Goal: Task Accomplishment & Management: Complete application form

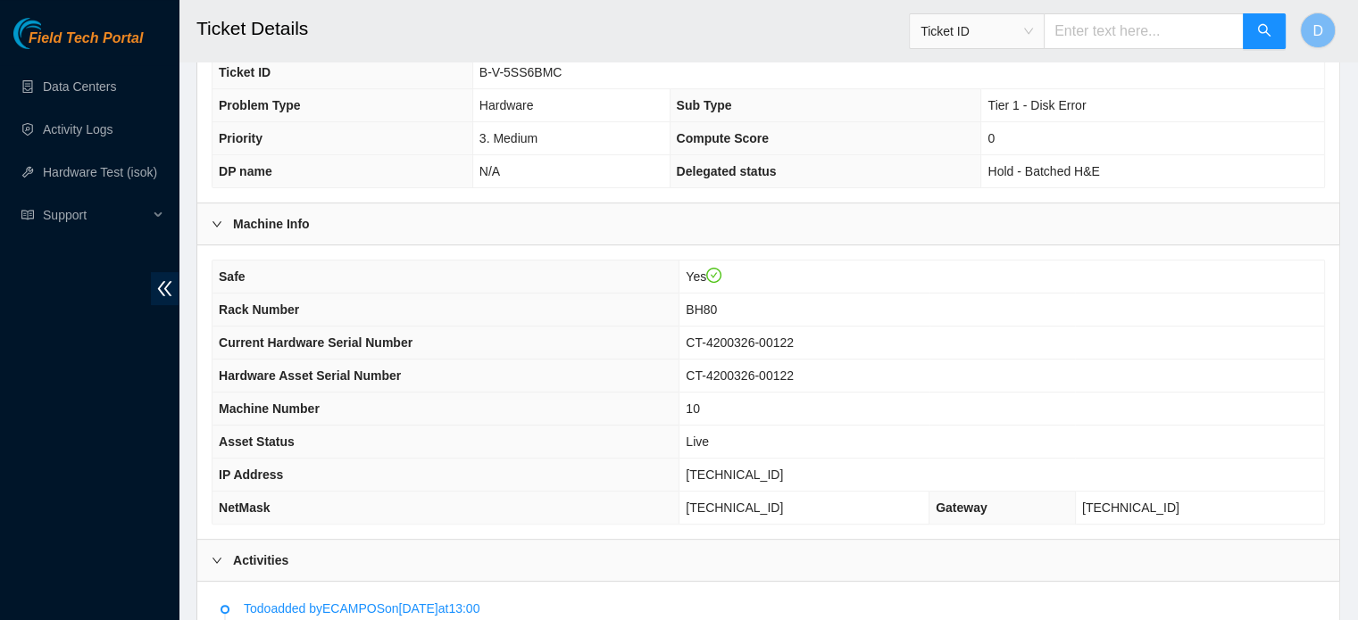
scroll to position [418, 0]
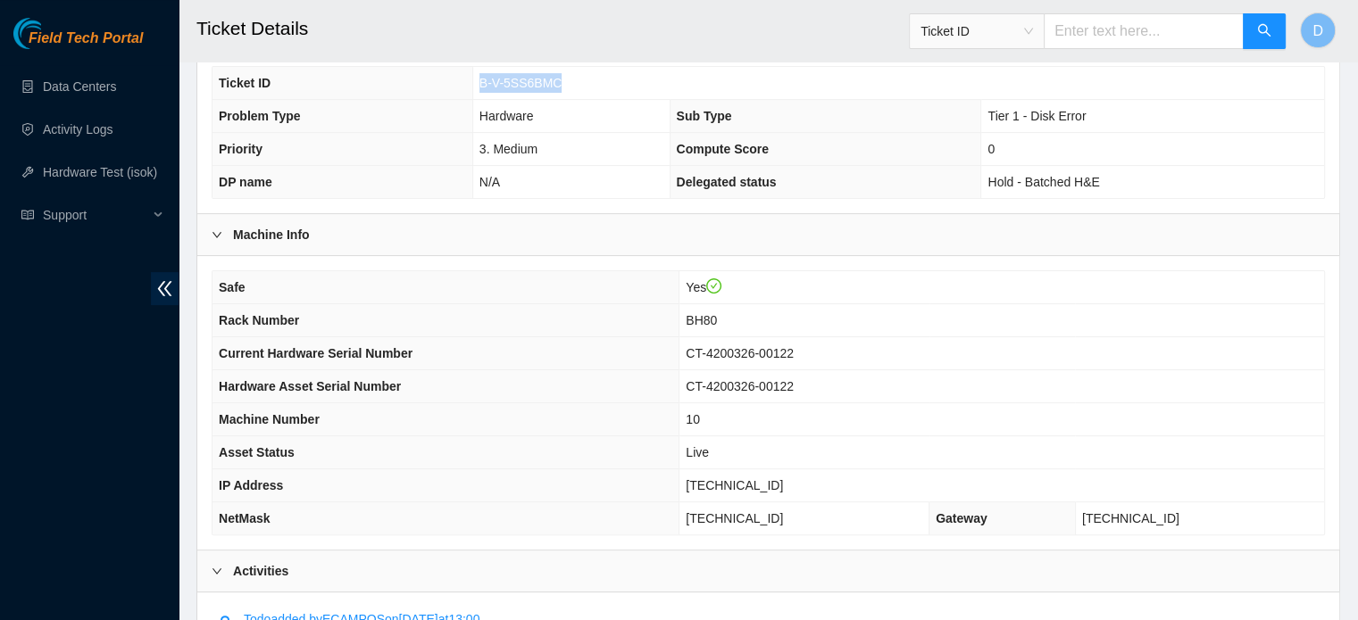
drag, startPoint x: 479, startPoint y: 83, endPoint x: 559, endPoint y: 74, distance: 80.8
click at [559, 74] on td "B-V-5SS6BMC" at bounding box center [898, 83] width 852 height 33
copy span "B-V-5SS6BMC"
click at [92, 173] on link "Hardware Test (isok)" at bounding box center [100, 172] width 114 height 14
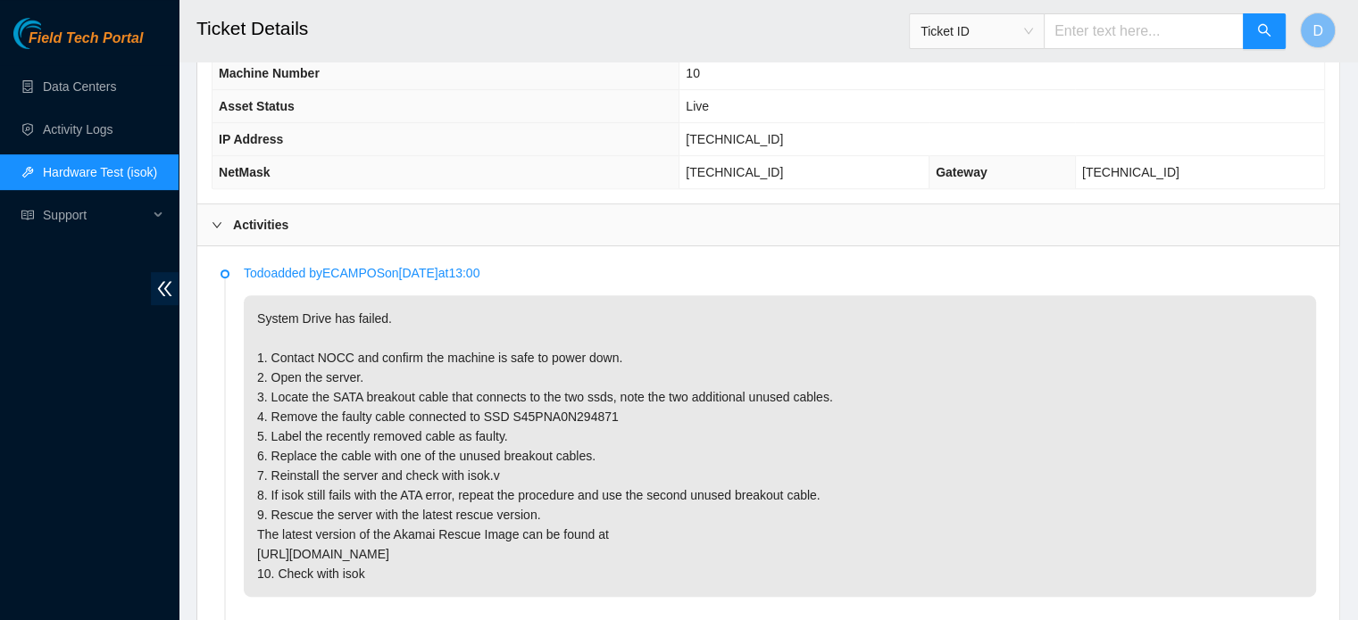
scroll to position [815, 0]
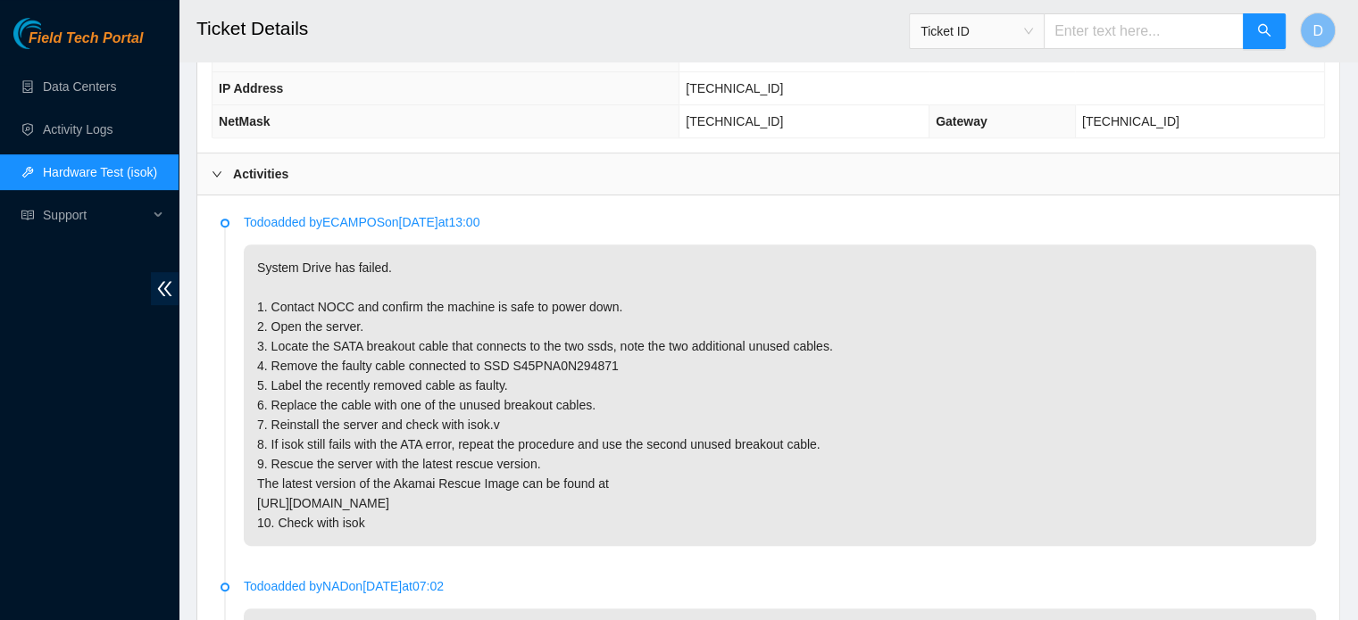
click at [511, 362] on p "System Drive has failed. 1. Contact NOCC and confirm the machine is safe to pow…" at bounding box center [780, 396] width 1072 height 302
drag, startPoint x: 505, startPoint y: 363, endPoint x: 619, endPoint y: 370, distance: 113.6
click at [619, 370] on p "System Drive has failed. 1. Contact NOCC and confirm the machine is safe to pow…" at bounding box center [780, 396] width 1072 height 302
copy p "S45PNA0N294871"
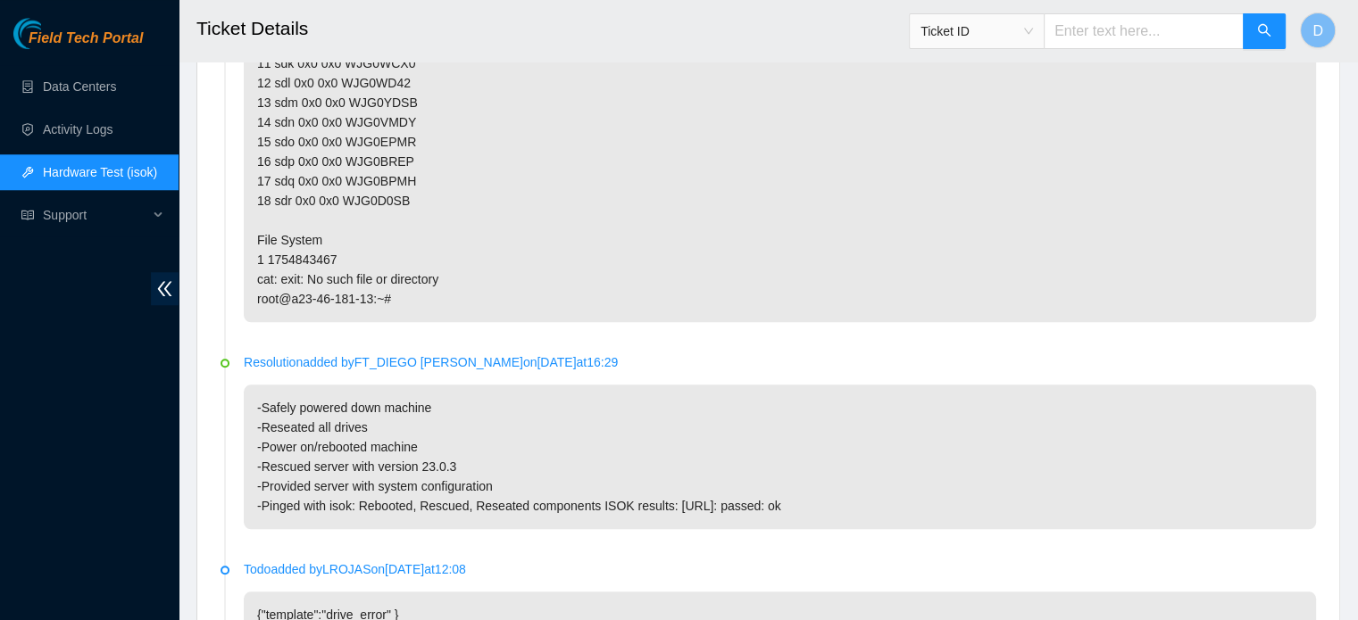
scroll to position [1601, 0]
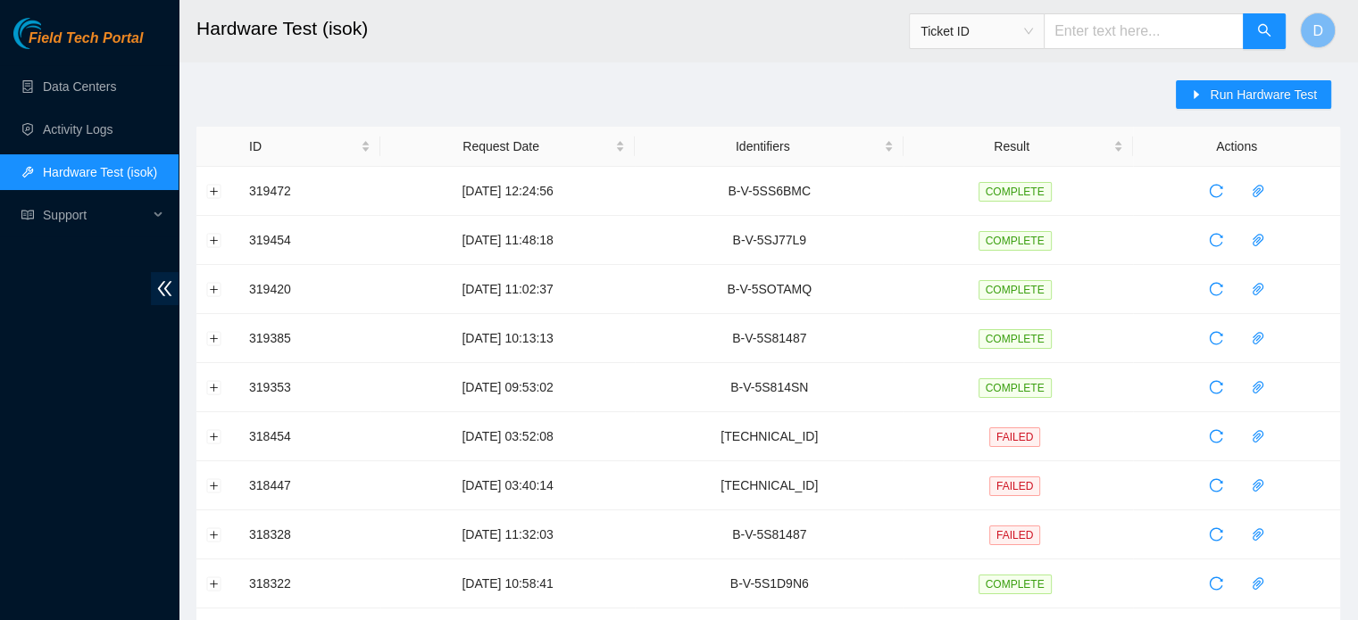
click at [1224, 109] on div "Run Hardware Test" at bounding box center [1258, 103] width 164 height 46
click at [1220, 104] on button "Run Hardware Test" at bounding box center [1253, 94] width 155 height 29
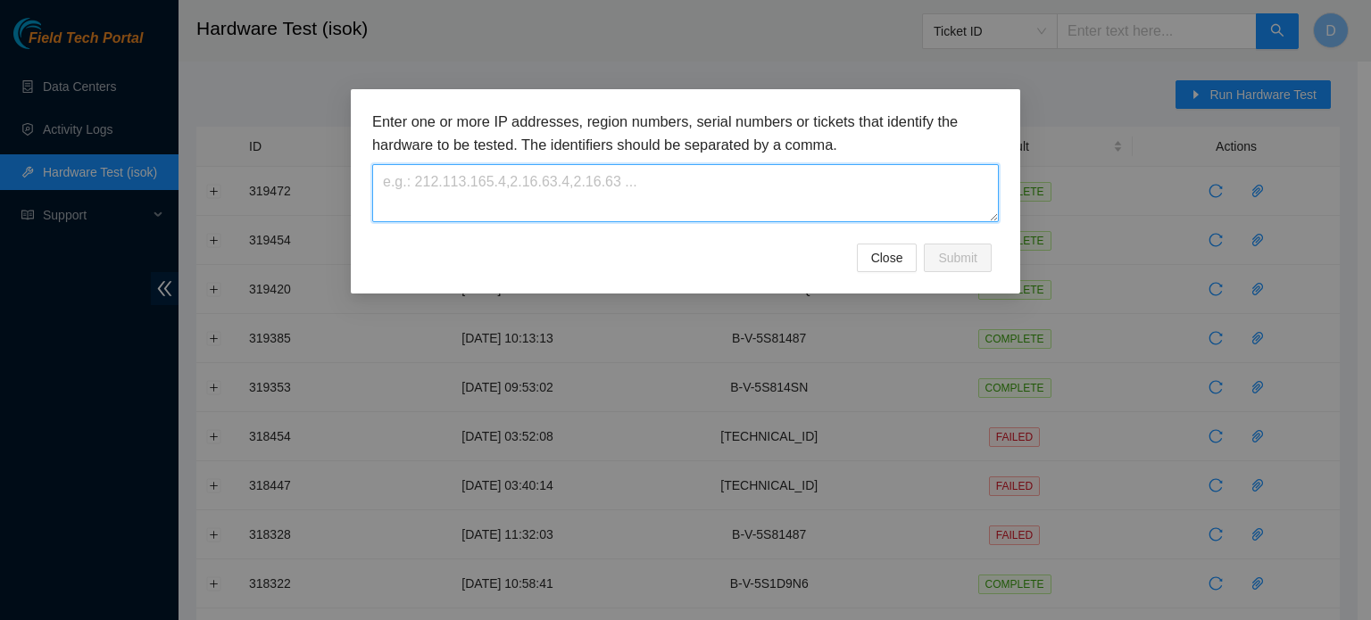
click at [421, 198] on textarea at bounding box center [685, 193] width 627 height 58
paste textarea "B-V-5SS6BMC"
type textarea "B-V-5SS6BMC"
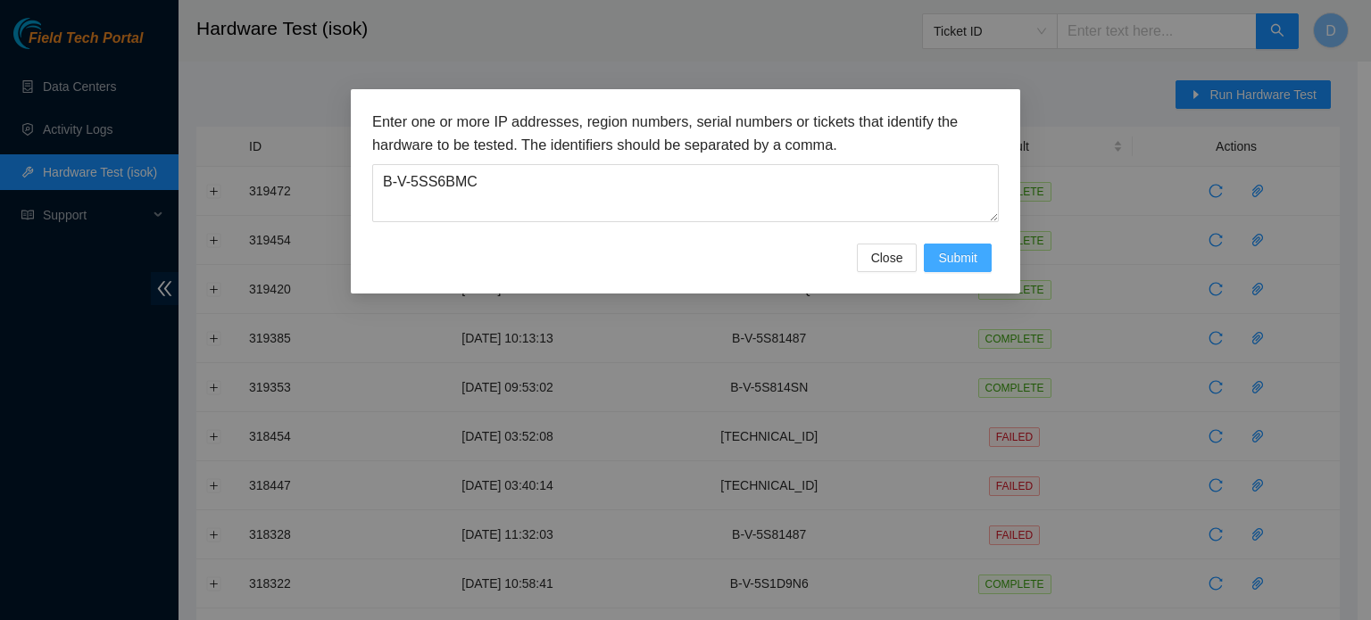
click at [973, 260] on span "Submit" at bounding box center [957, 258] width 39 height 20
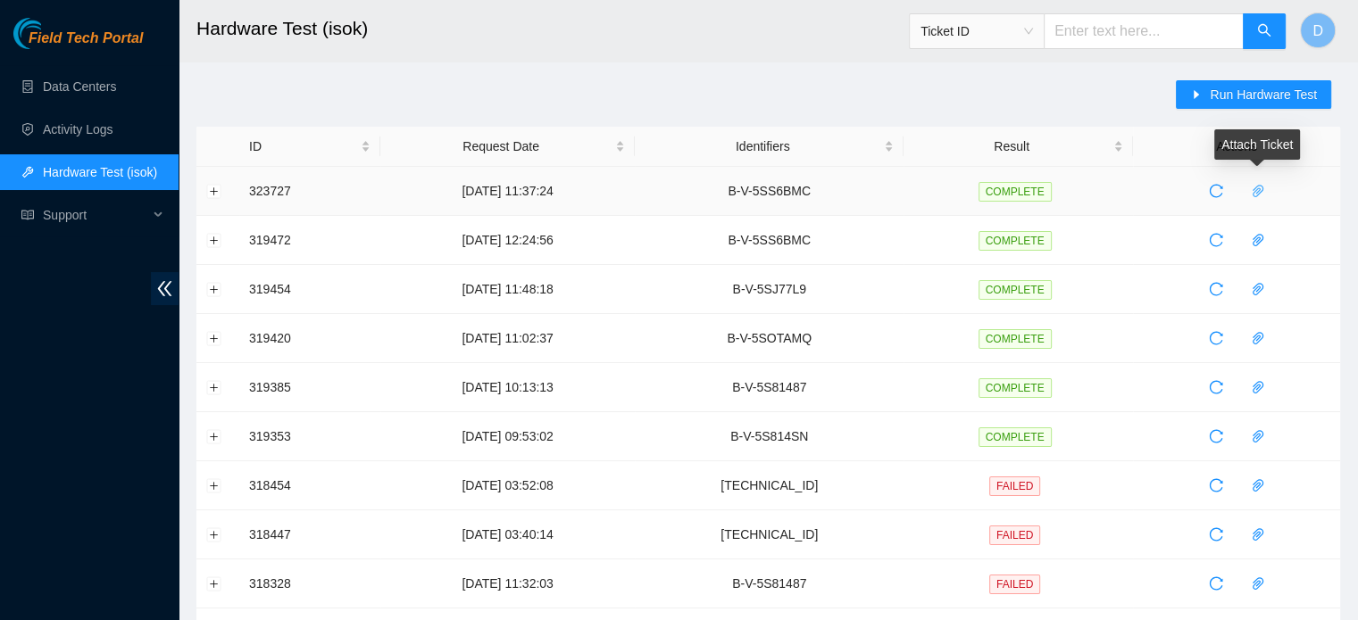
click at [1253, 181] on body "Field Tech Portal Data Centers Activity Logs Hardware Test (isok) Support Hardw…" at bounding box center [679, 310] width 1358 height 620
click at [1261, 194] on icon "paper-clip" at bounding box center [1258, 191] width 14 height 14
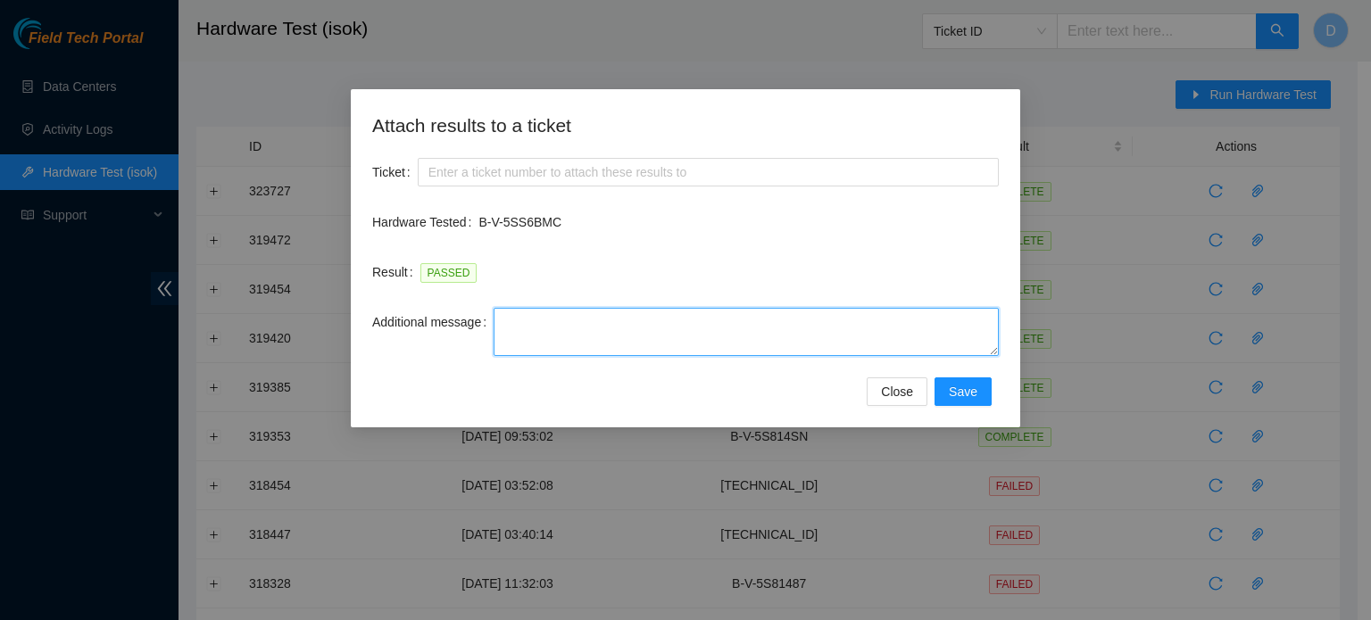
click at [636, 337] on textarea "Additional message" at bounding box center [746, 332] width 505 height 48
paste textarea "-Safely powered down machine -Remove broken and replaced SATA cable to drive SN…"
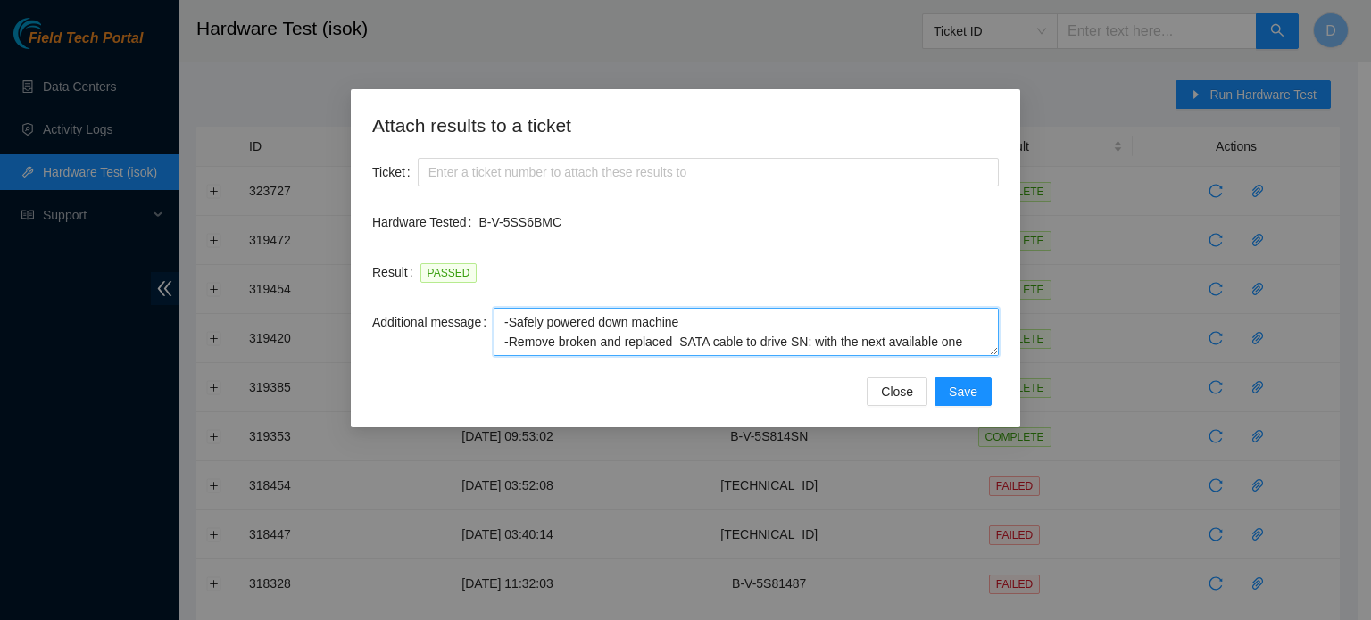
scroll to position [4, 0]
click at [808, 338] on textarea "-Safely powered down machine -Remove broken and replaced SATA cable to drive SN…" at bounding box center [746, 332] width 505 height 48
paste textarea "S45PNA0N294871"
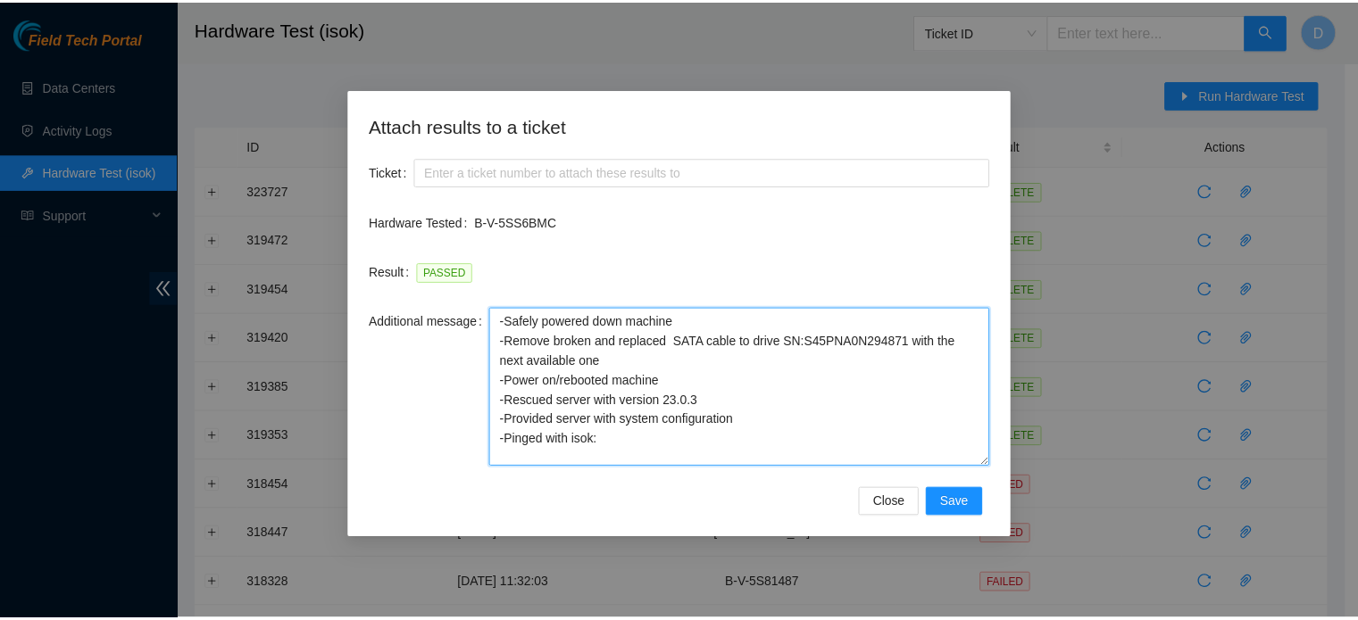
scroll to position [0, 0]
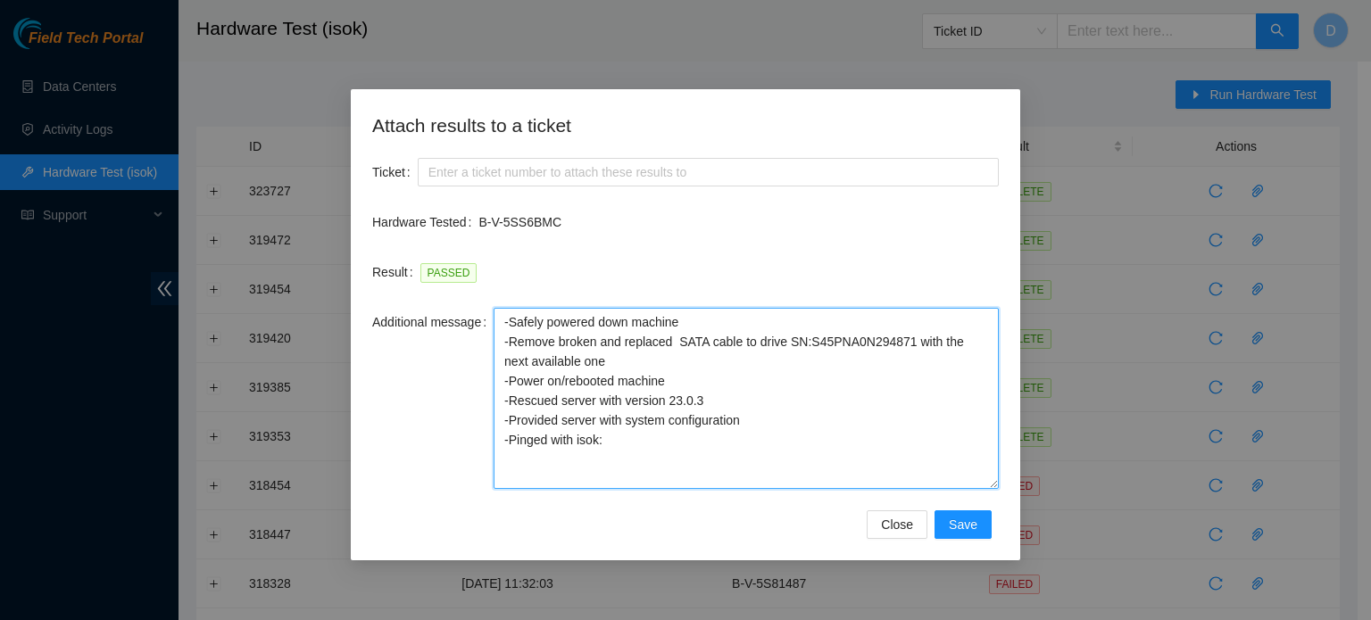
drag, startPoint x: 995, startPoint y: 353, endPoint x: 965, endPoint y: 487, distance: 137.1
click at [965, 487] on textarea "-Safely powered down machine -Remove broken and replaced SATA cable to drive SN…" at bounding box center [746, 398] width 505 height 181
click at [593, 379] on textarea "-Safely powered down machine -Remove broken and replaced SATA cable to drive SN…" at bounding box center [746, 398] width 505 height 181
click at [587, 367] on textarea "-Safely powered down machine -Remove broken and replaced SATA cable to drive SN…" at bounding box center [746, 398] width 505 height 181
type textarea "-Safely powered down machine -Remove broken and replaced SATA cable to drive SN…"
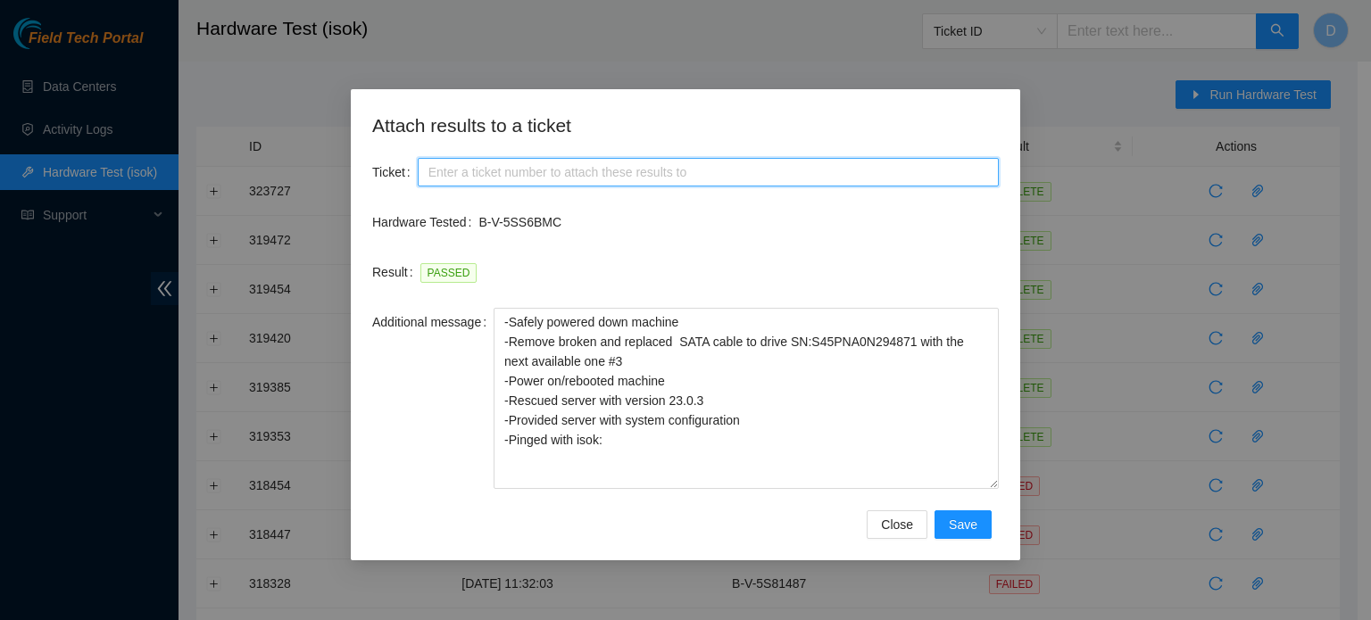
click at [607, 169] on input "Ticket" at bounding box center [708, 172] width 581 height 29
paste input "B-V-5SS6BMC"
type input "B-V-5SS6BMC"
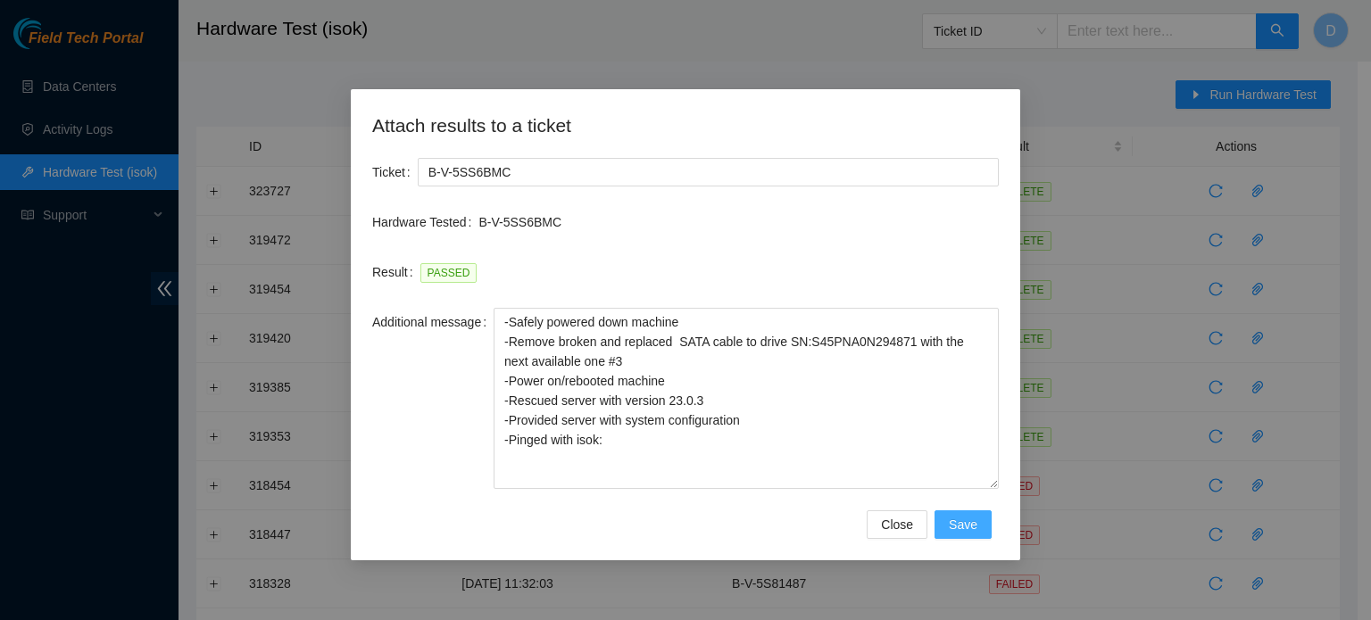
click at [956, 529] on span "Save" at bounding box center [963, 525] width 29 height 20
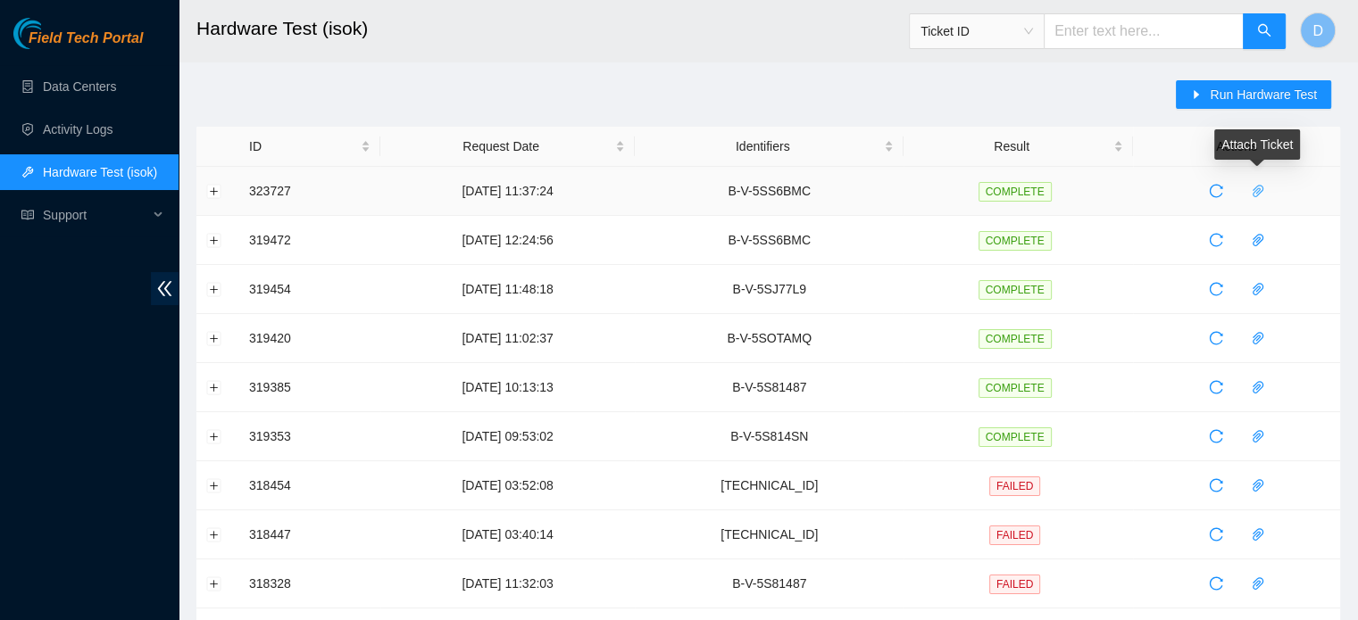
click at [1261, 196] on icon "paper-clip" at bounding box center [1258, 191] width 14 height 14
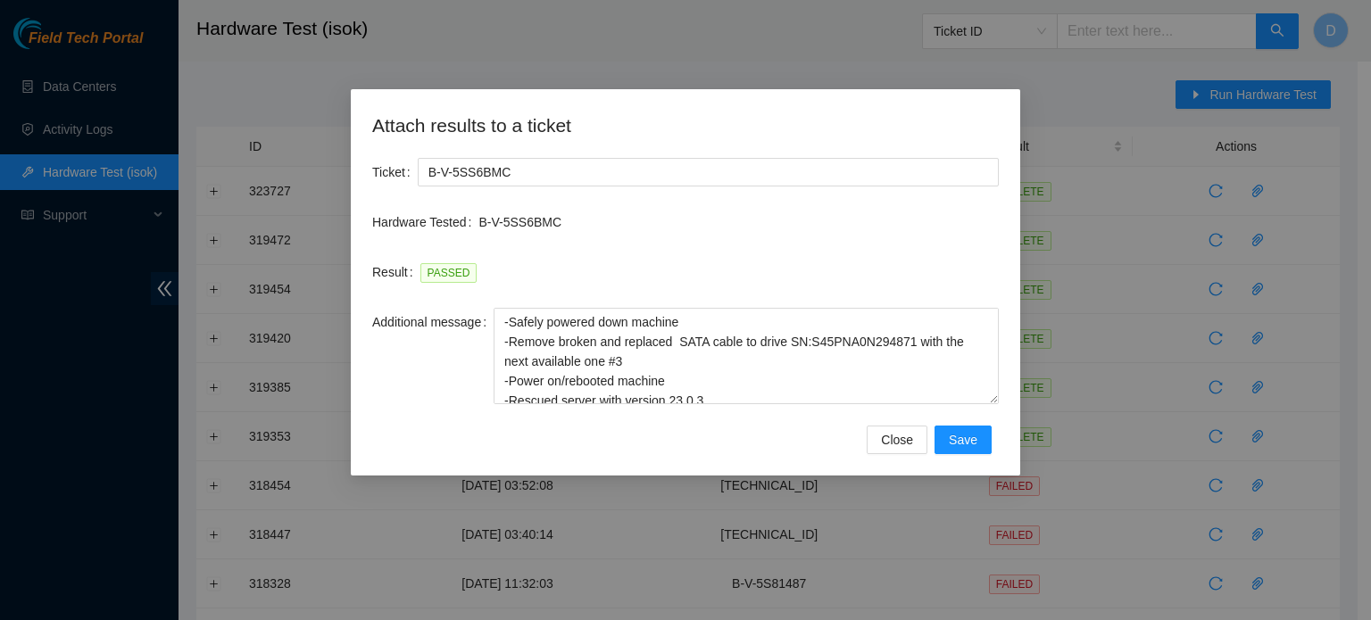
drag, startPoint x: 993, startPoint y: 348, endPoint x: 999, endPoint y: 396, distance: 48.6
click at [999, 396] on div "Attach results to a ticket Ticket B-V-5SS6BMC Hardware Tested B-V-5SS6BMC Resul…" at bounding box center [686, 282] width 670 height 387
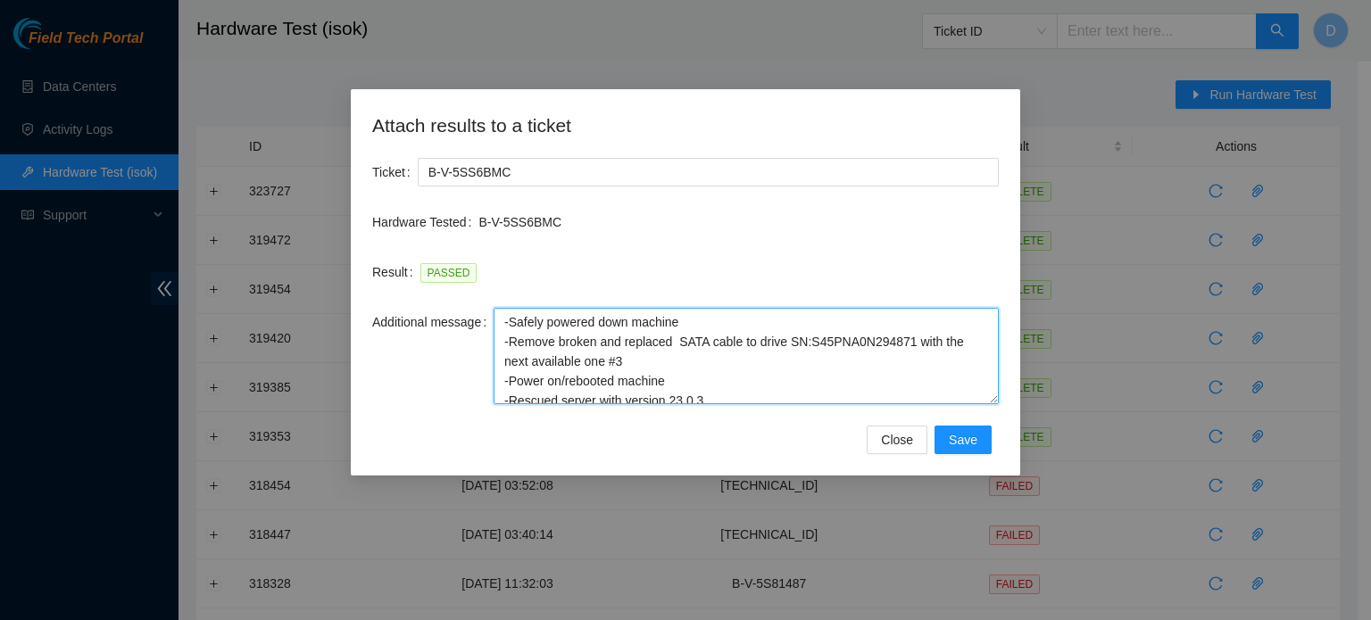
drag, startPoint x: 532, startPoint y: 363, endPoint x: 479, endPoint y: 363, distance: 52.7
click at [479, 363] on div "Additional message -Safely powered down machine -Remove broken and replaced SAT…" at bounding box center [685, 356] width 627 height 96
type textarea "-Safely powered down machine -Remove broken and replaced SATA cable to drive SN…"
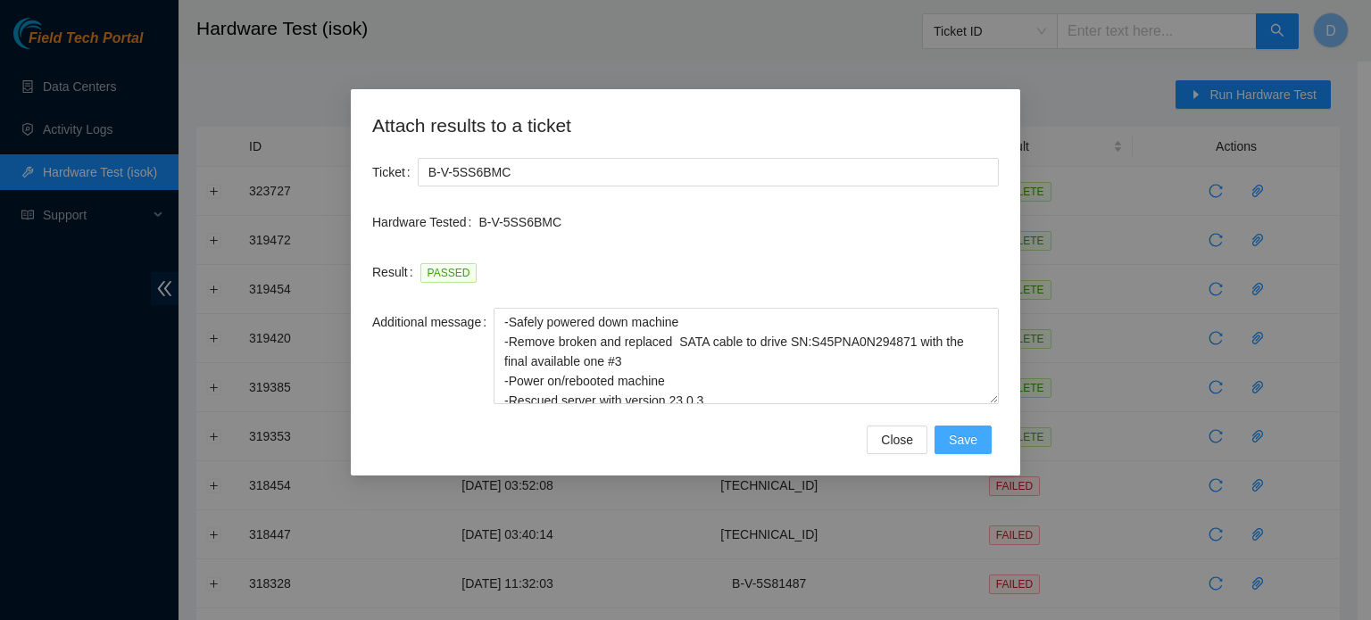
click at [961, 427] on button "Save" at bounding box center [963, 440] width 57 height 29
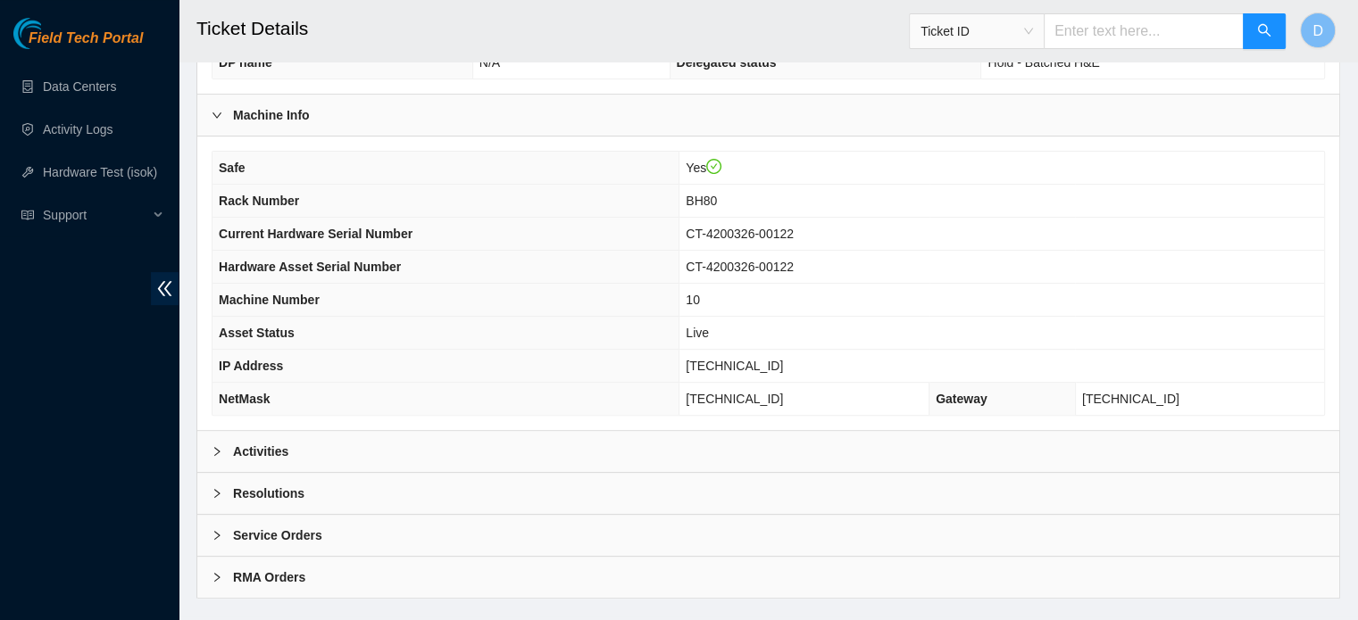
scroll to position [565, 0]
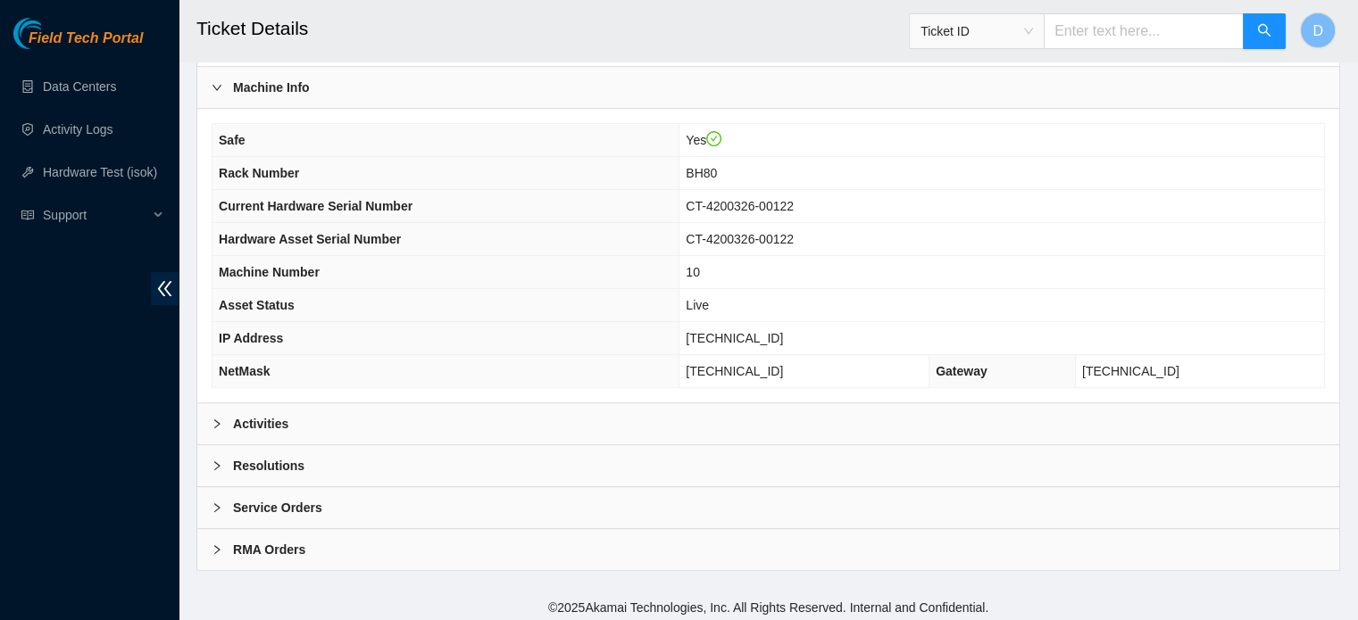
click at [381, 461] on div "Resolutions" at bounding box center [768, 466] width 1142 height 41
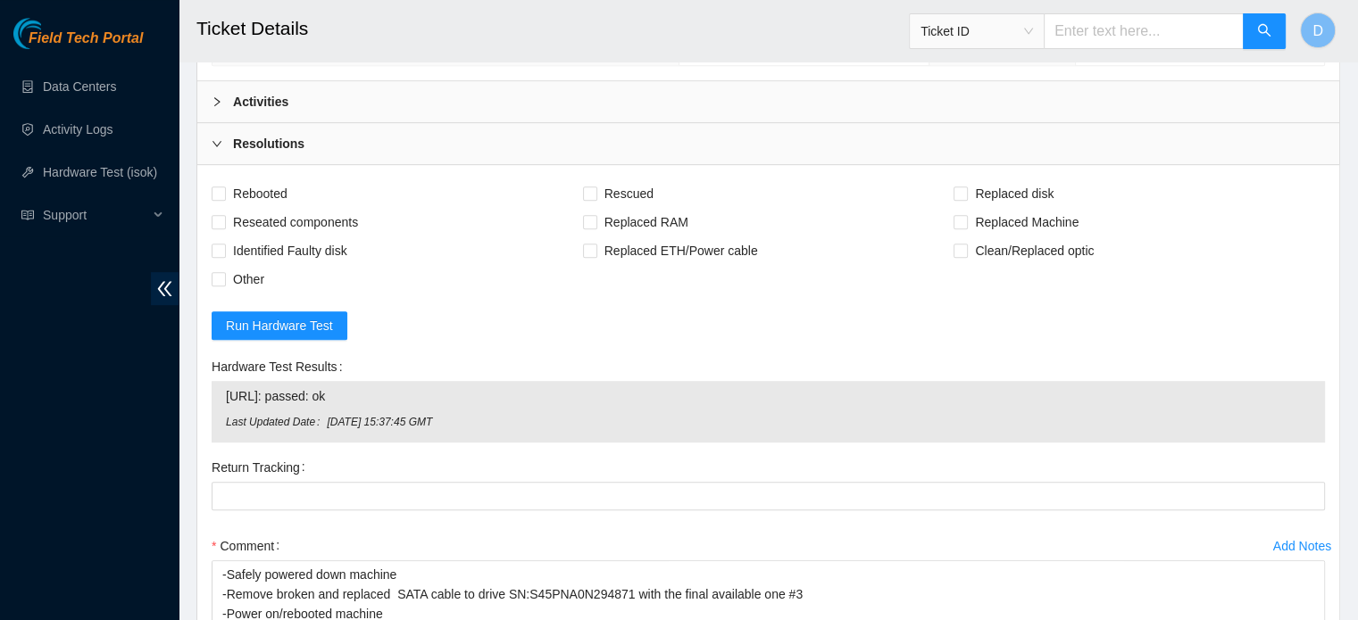
scroll to position [893, 0]
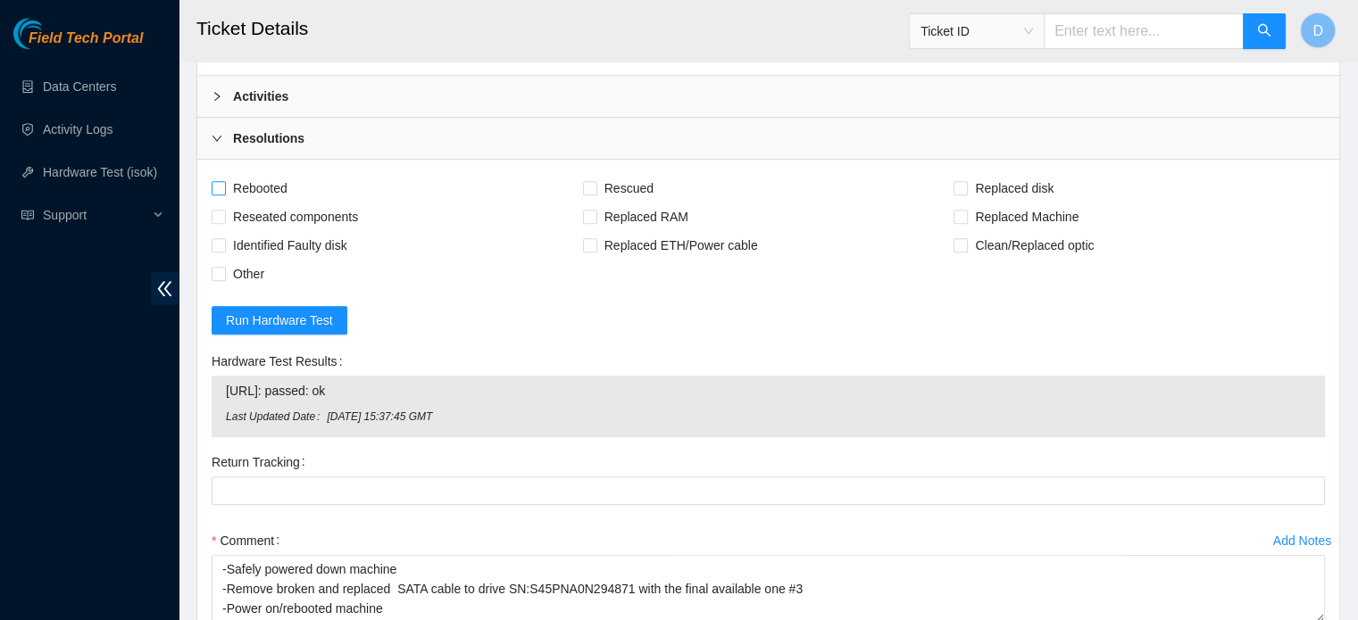
click at [219, 182] on input "Rebooted" at bounding box center [218, 187] width 12 height 12
checkbox input "true"
click at [255, 212] on span "Reseated components" at bounding box center [295, 217] width 139 height 29
click at [224, 212] on input "Reseated components" at bounding box center [218, 216] width 12 height 12
checkbox input "true"
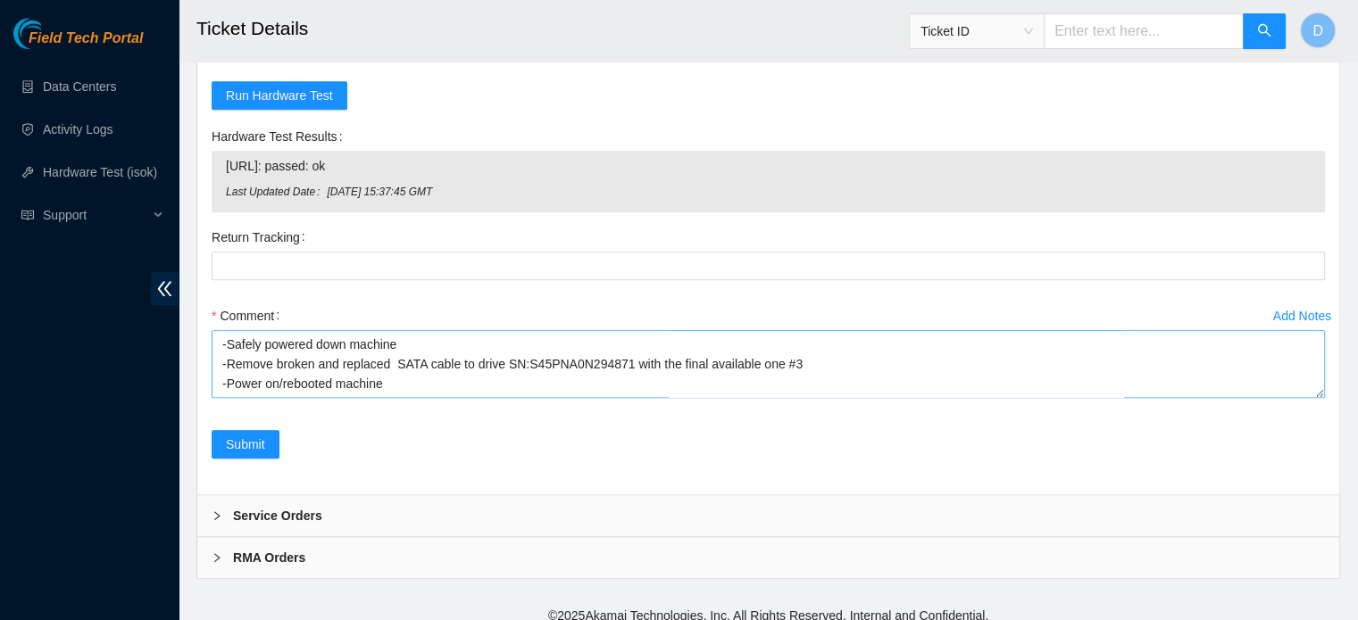
scroll to position [58, 0]
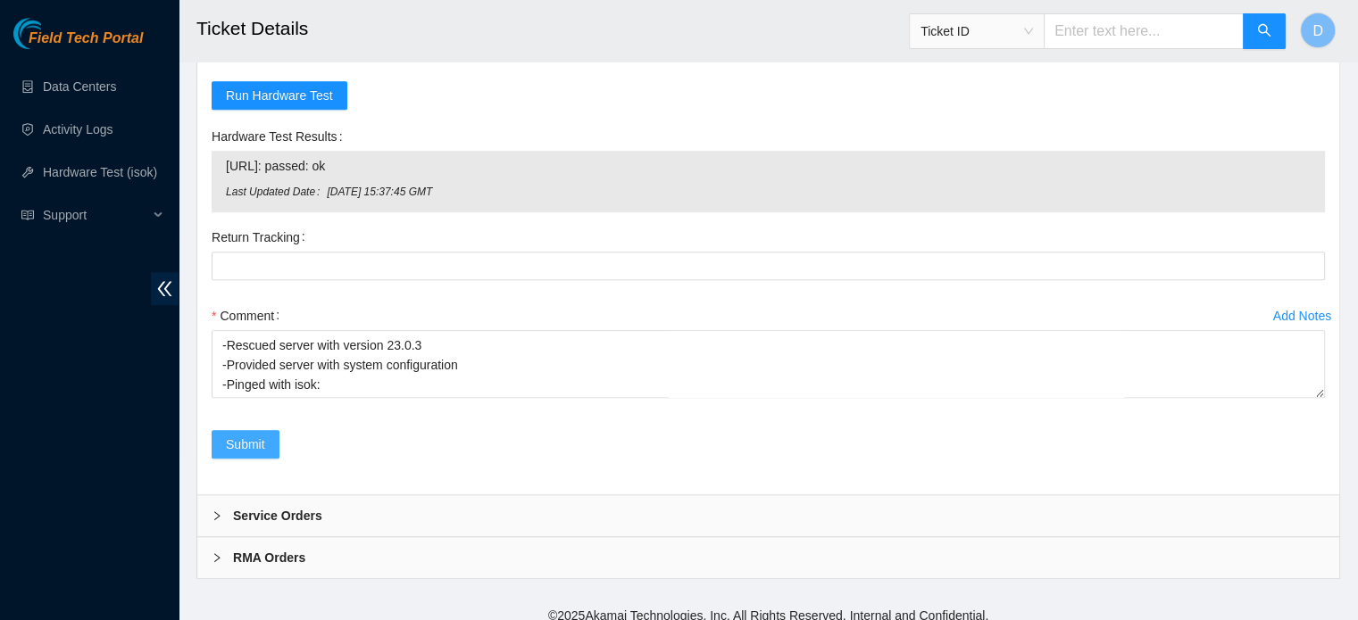
click at [257, 435] on span "Submit" at bounding box center [245, 445] width 39 height 20
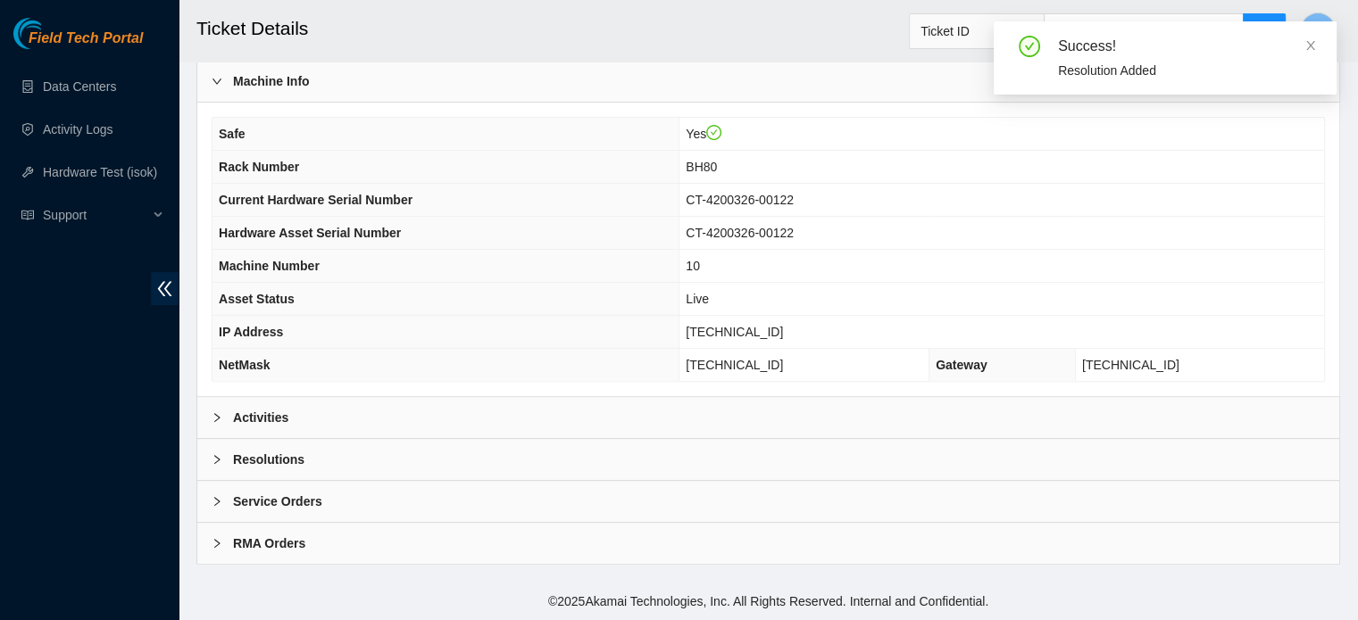
scroll to position [565, 0]
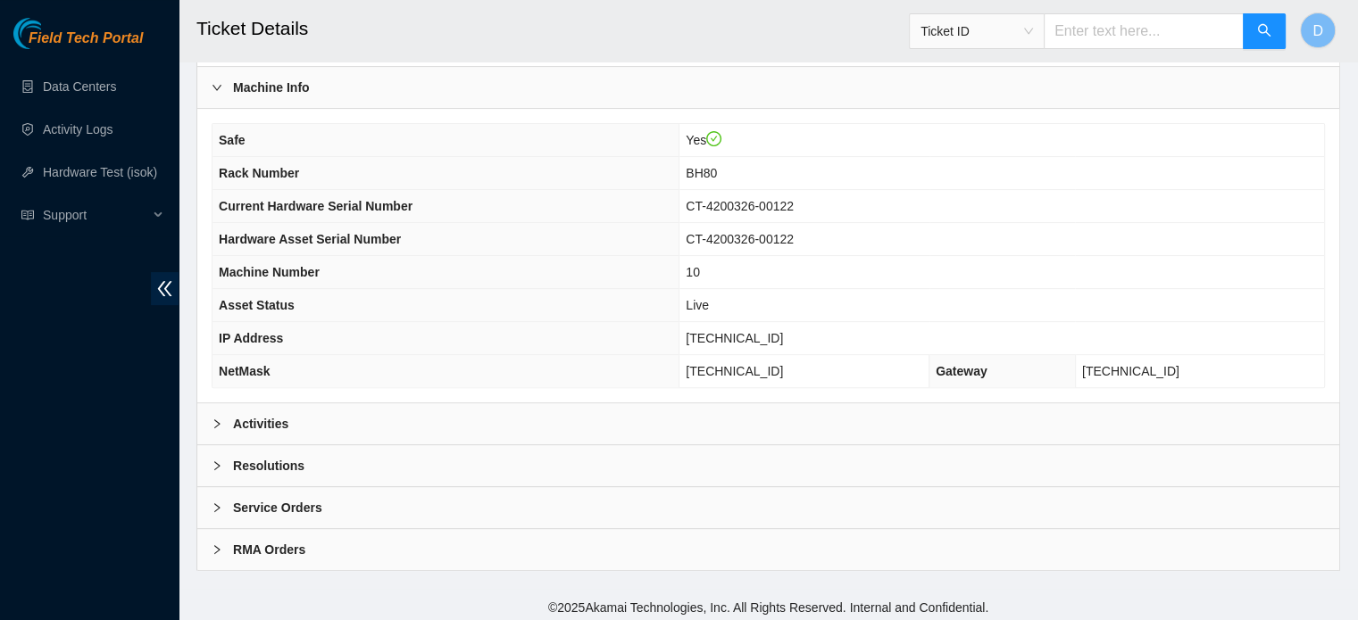
click at [262, 421] on b "Activities" at bounding box center [260, 424] width 55 height 20
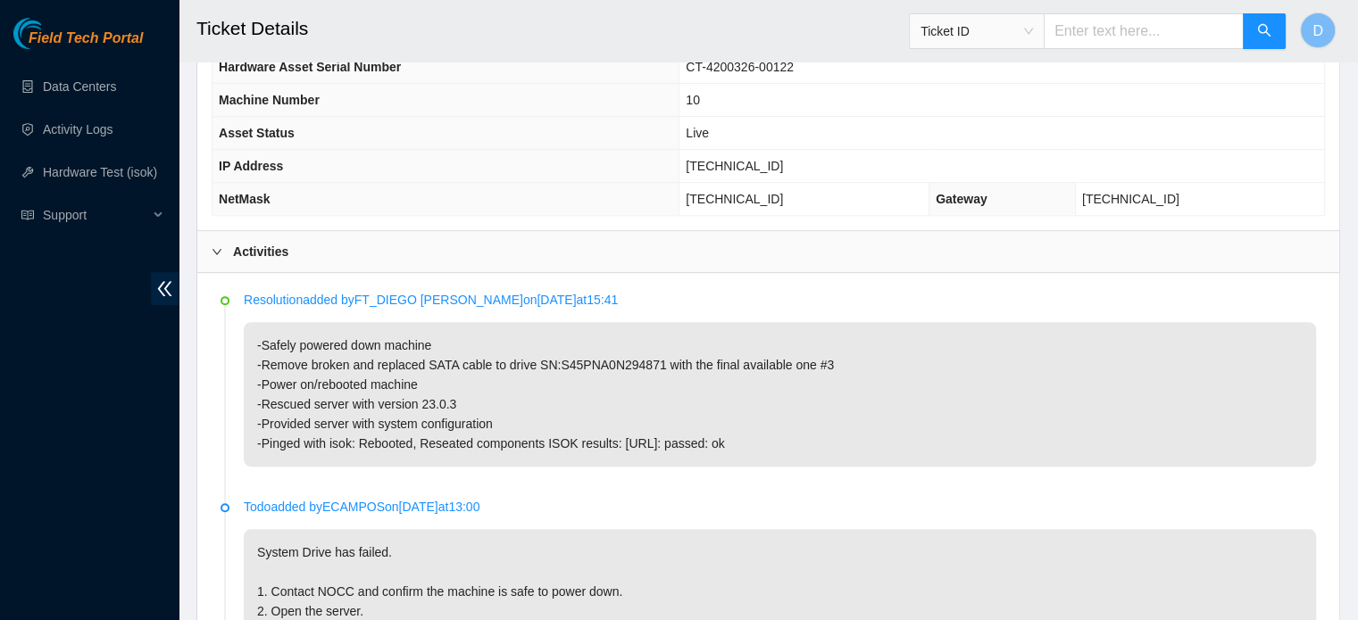
scroll to position [739, 0]
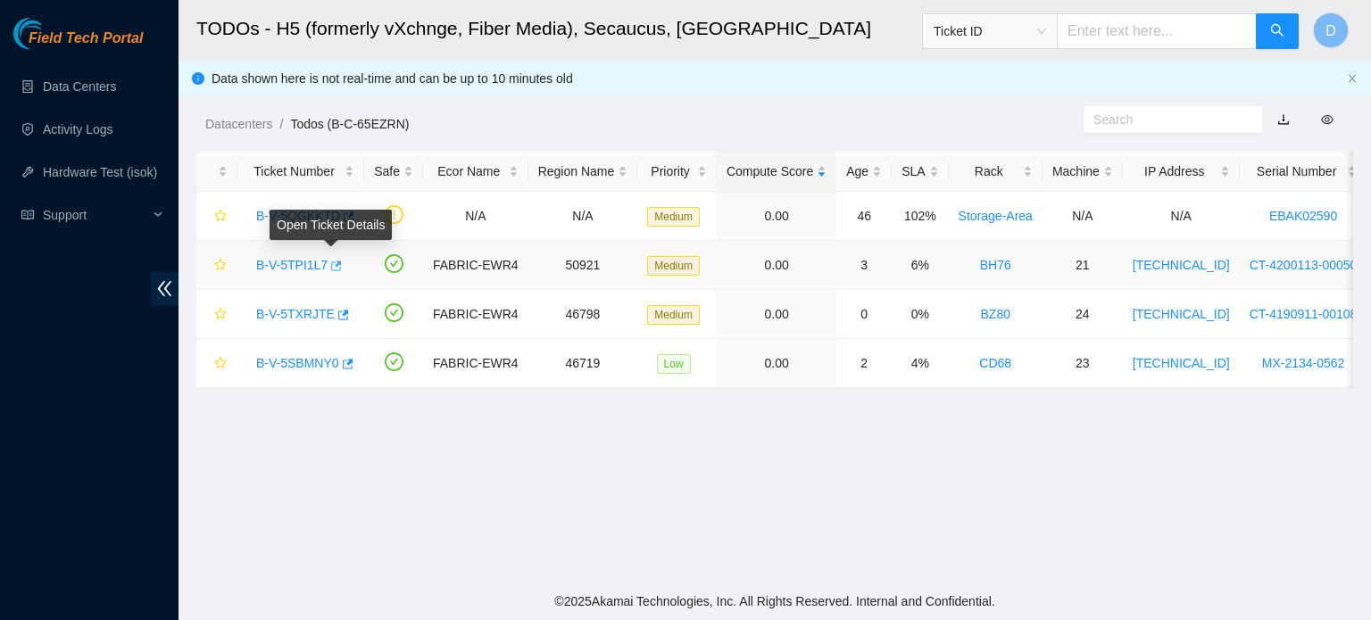
click at [329, 267] on icon "button" at bounding box center [335, 266] width 12 height 12
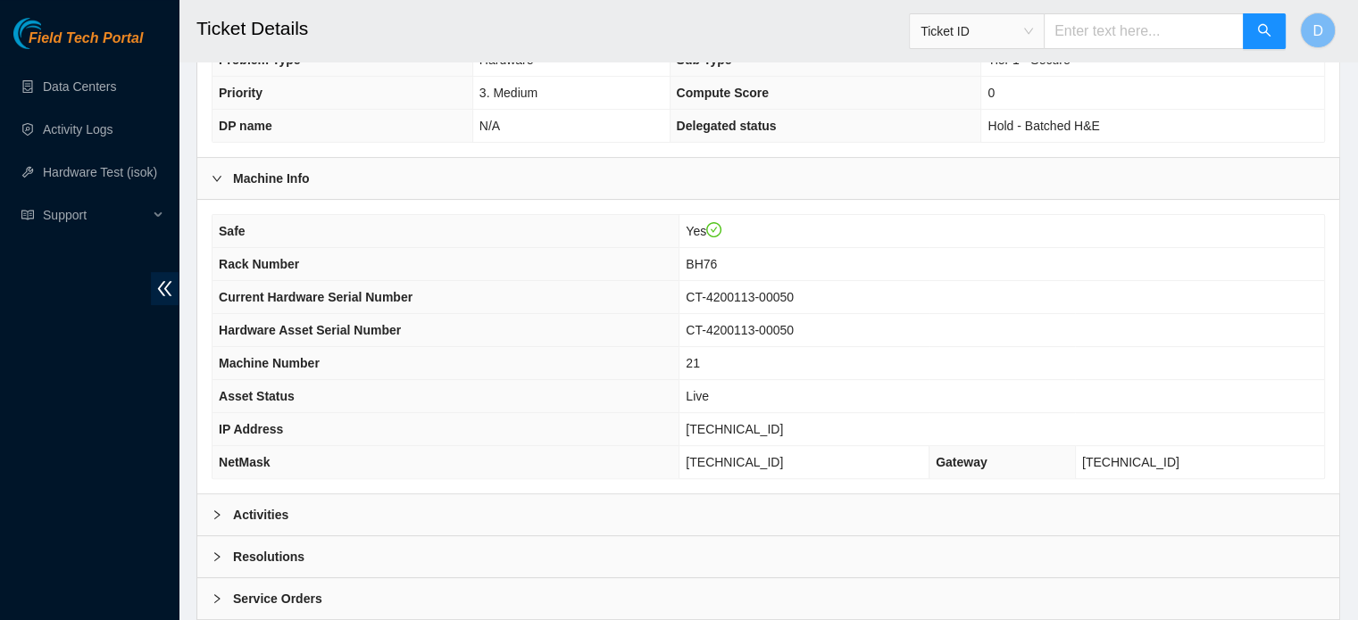
scroll to position [473, 0]
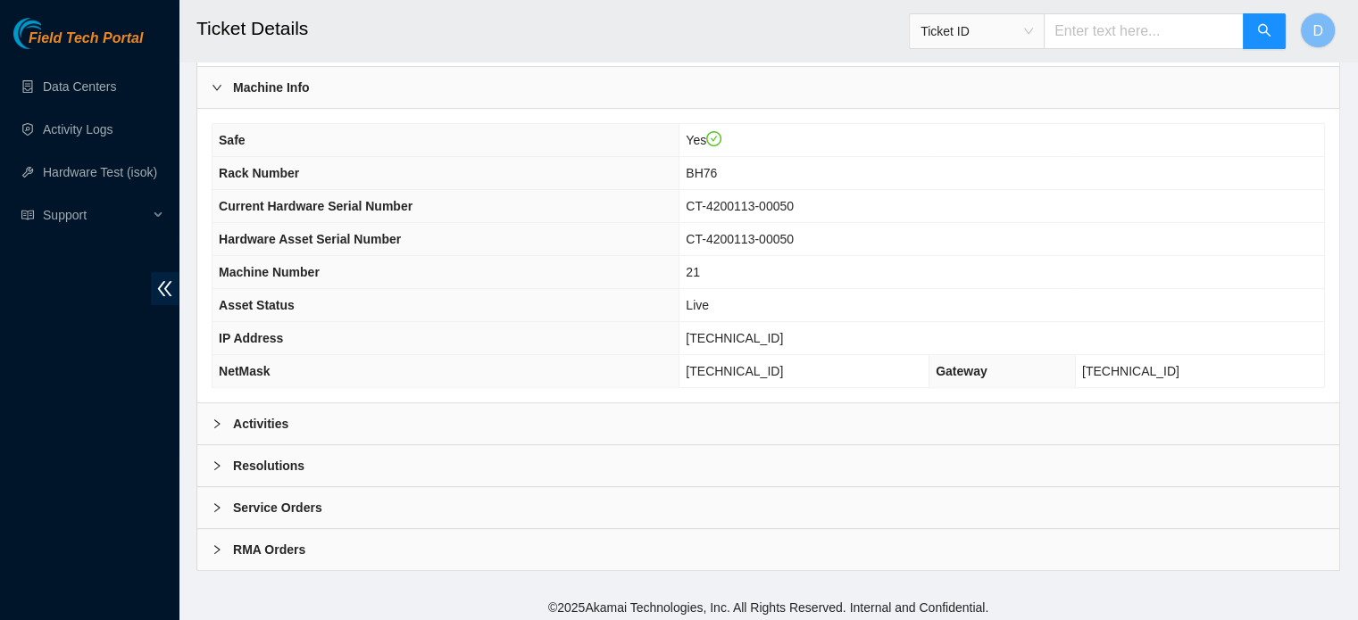
click at [529, 429] on div "Activities" at bounding box center [768, 424] width 1142 height 41
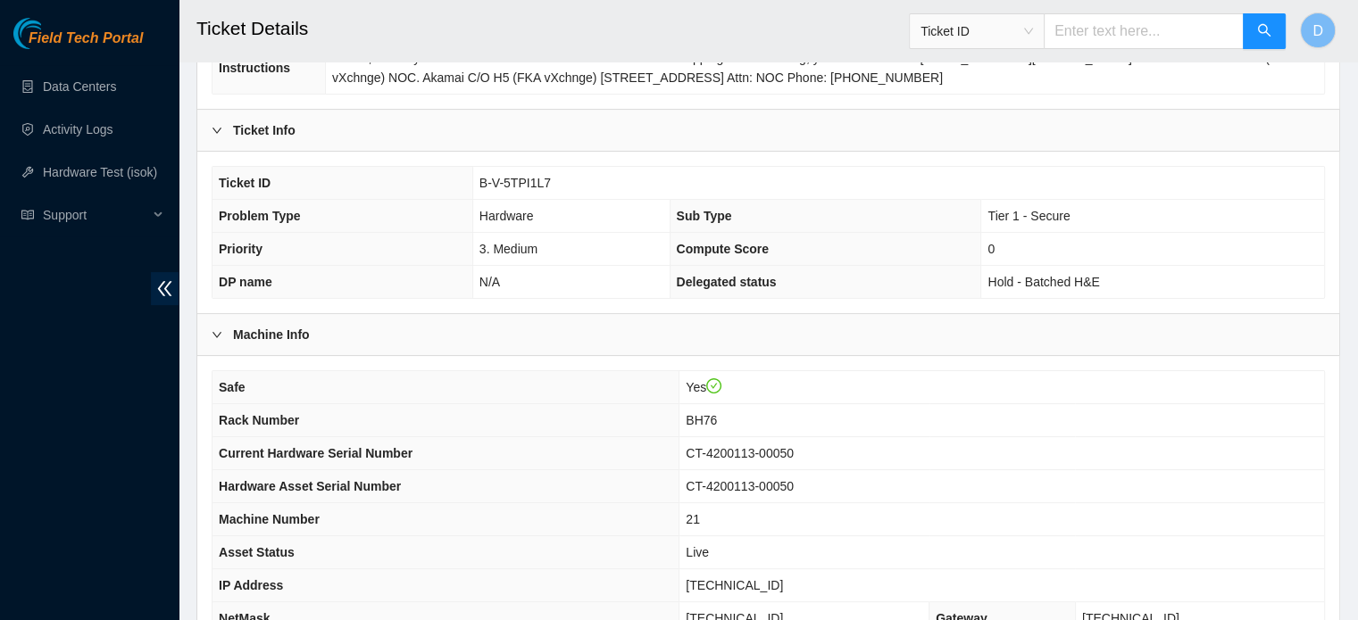
scroll to position [308, 0]
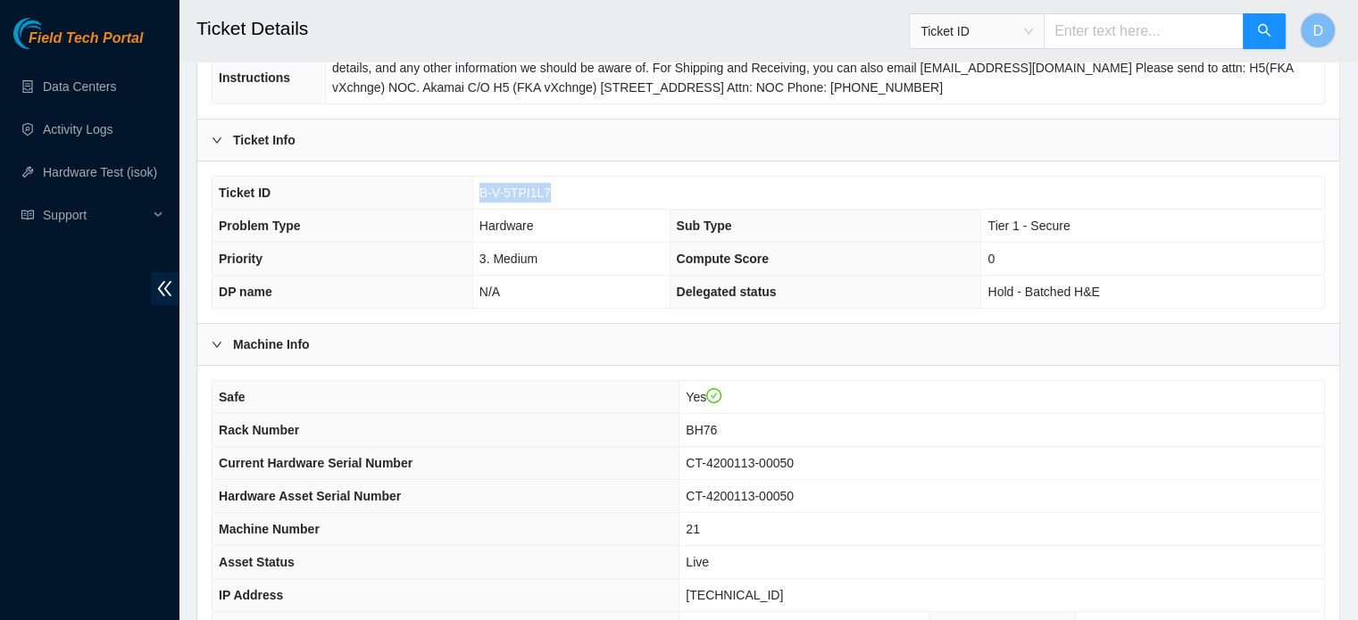
drag, startPoint x: 479, startPoint y: 189, endPoint x: 588, endPoint y: 197, distance: 110.1
click at [588, 197] on td "B-V-5TPI1L7" at bounding box center [898, 193] width 852 height 33
copy span "B-V-5TPI1L7"
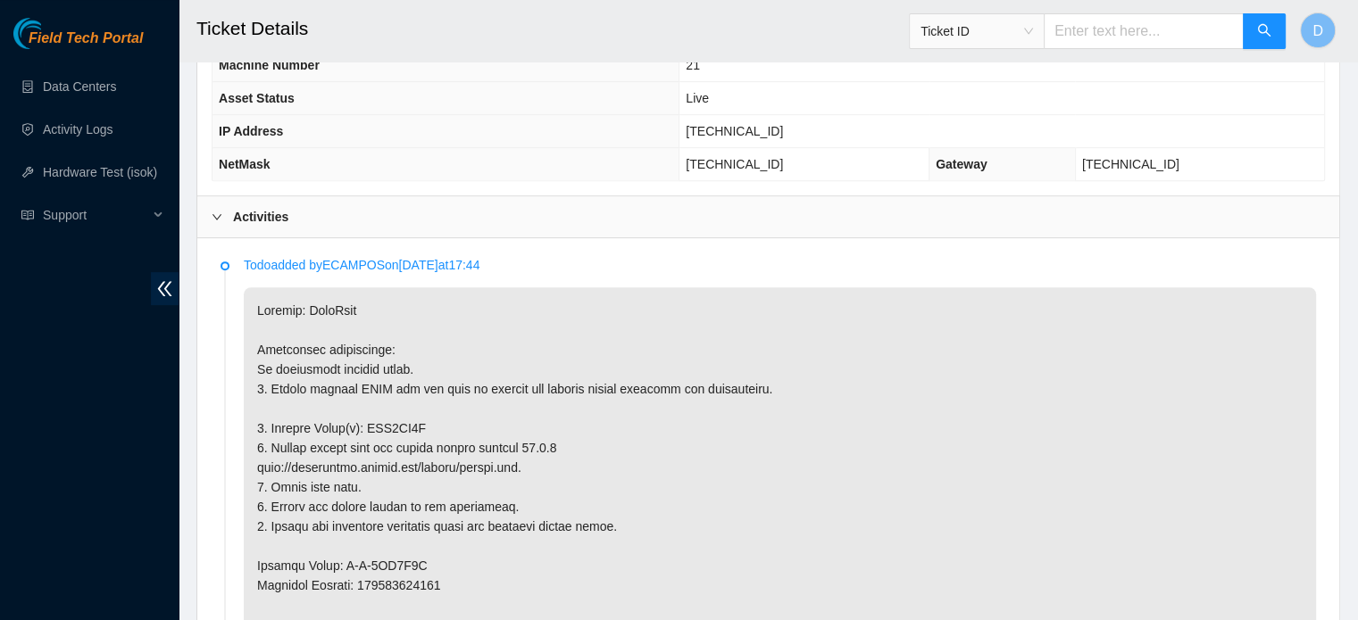
scroll to position [773, 0]
drag, startPoint x: 364, startPoint y: 427, endPoint x: 425, endPoint y: 427, distance: 60.7
copy p "WJG0EB3F"
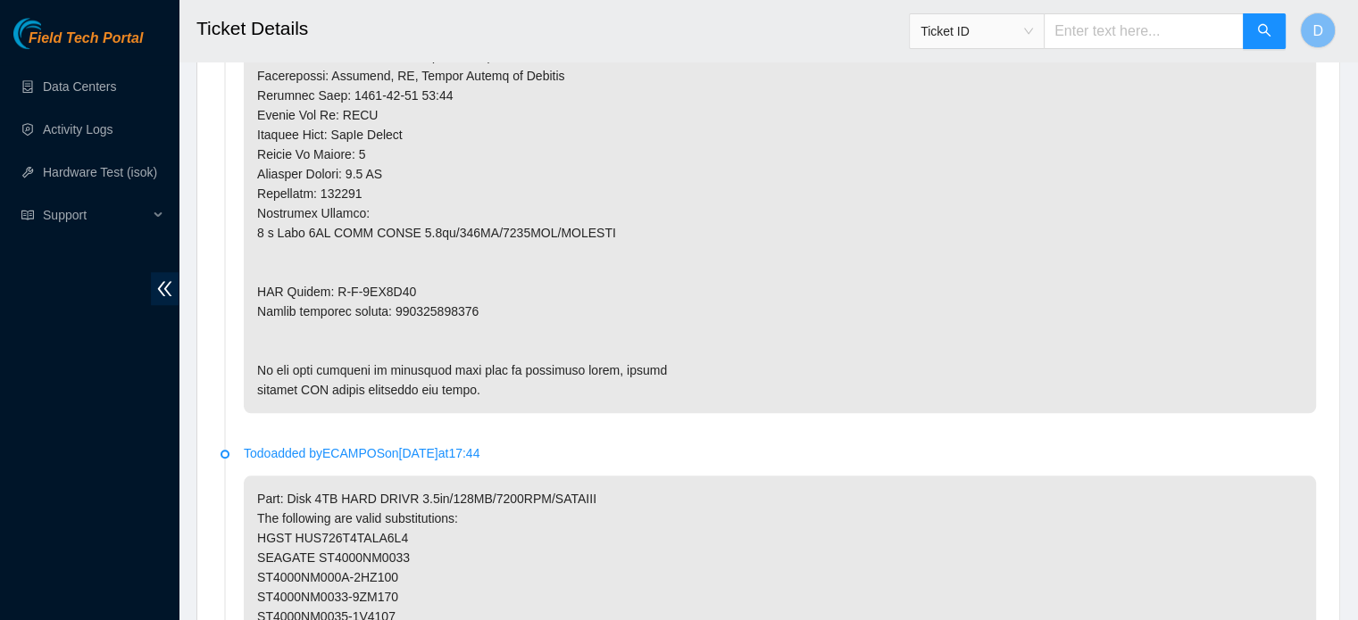
scroll to position [1479, 0]
drag, startPoint x: 329, startPoint y: 281, endPoint x: 440, endPoint y: 281, distance: 110.7
copy p "B-V-5TR5C53"
drag, startPoint x: 396, startPoint y: 305, endPoint x: 479, endPoint y: 306, distance: 83.0
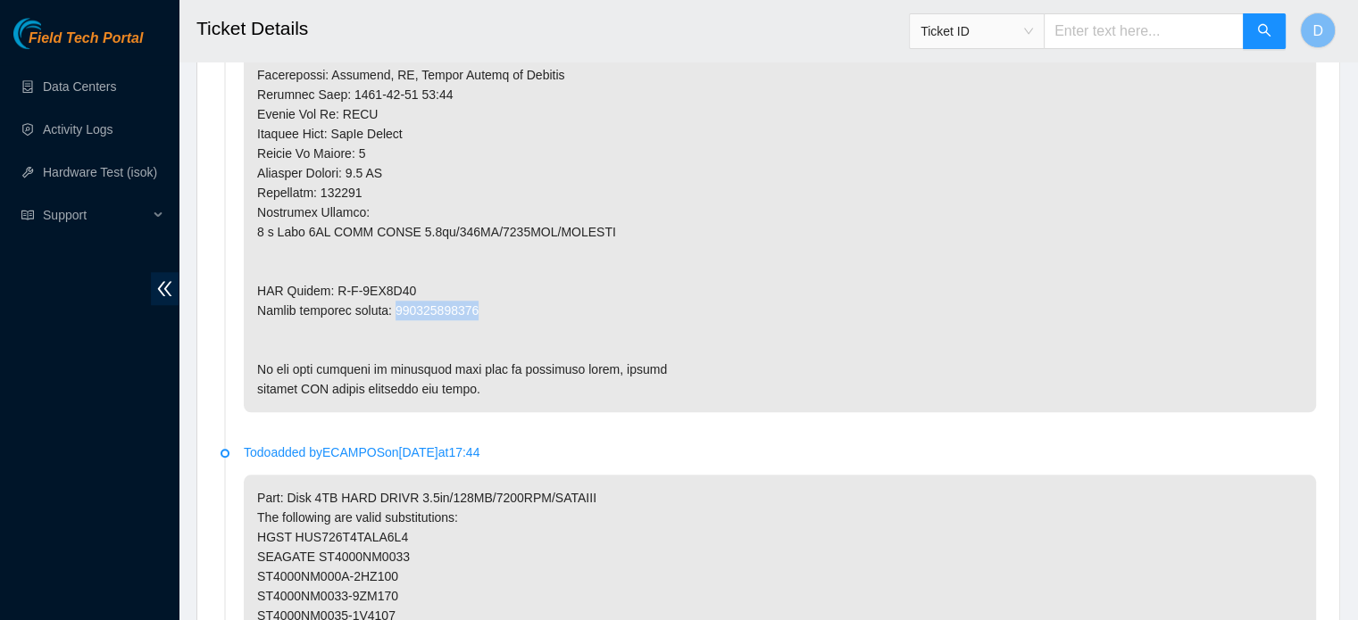
copy p "473665206655"
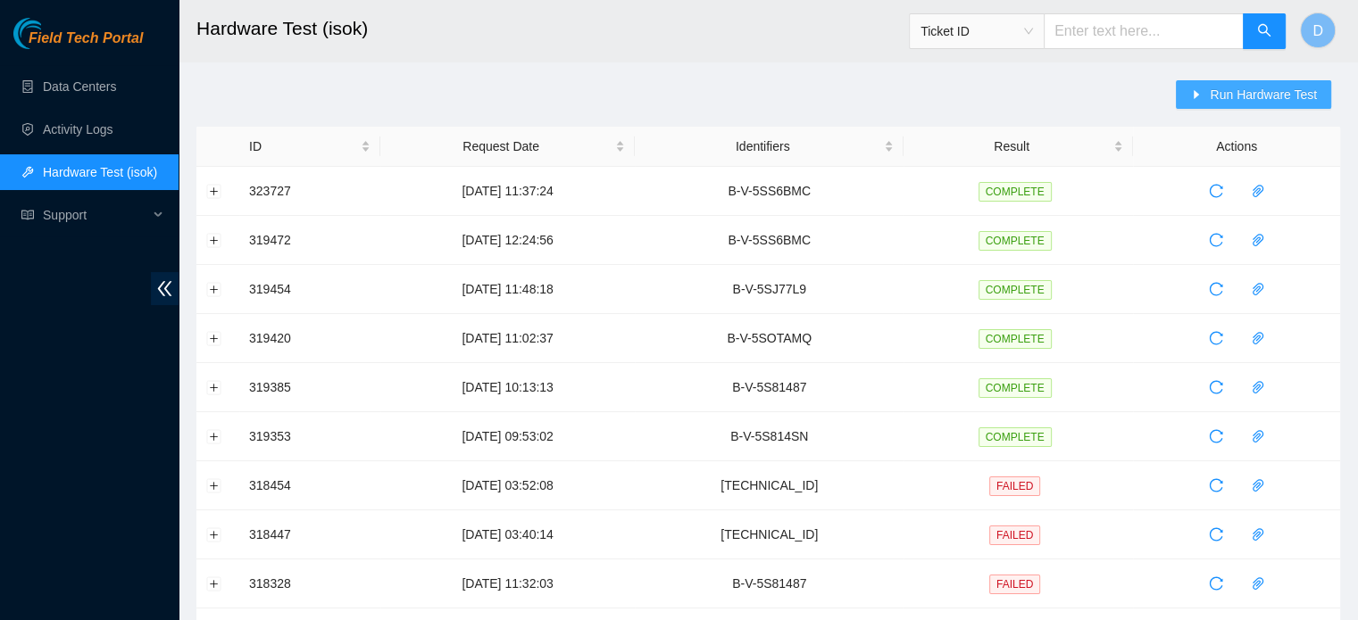
click at [1237, 87] on span "Run Hardware Test" at bounding box center [1263, 95] width 107 height 20
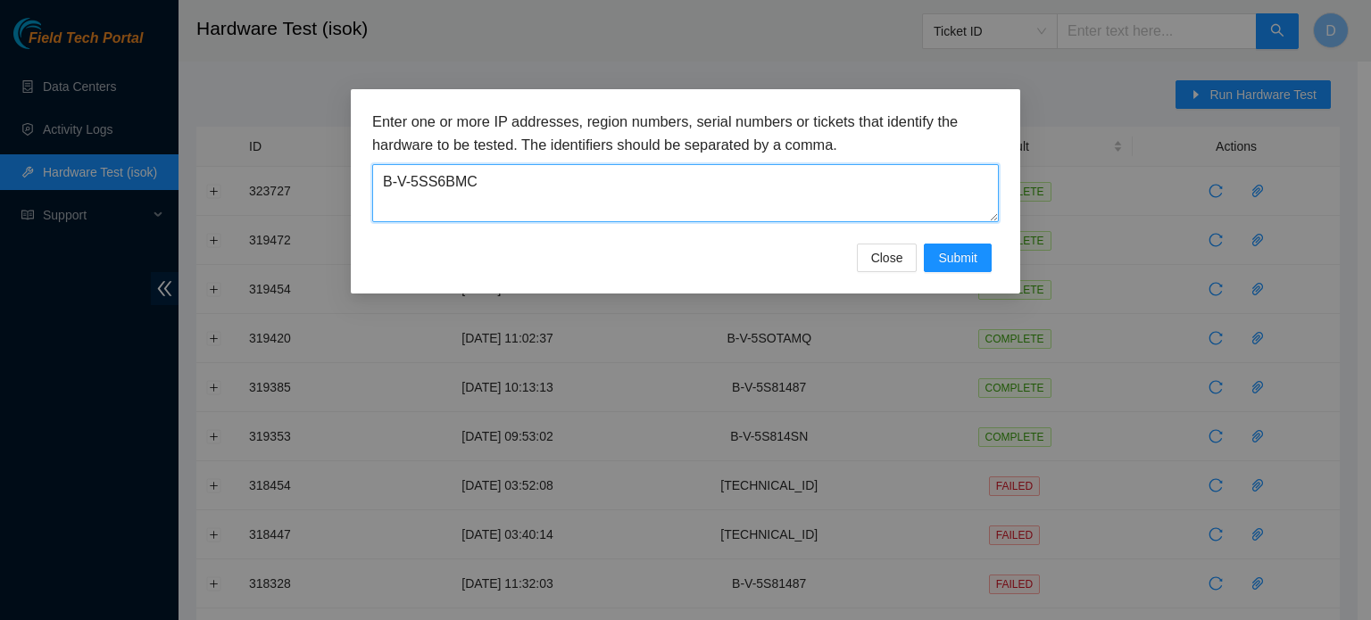
drag, startPoint x: 482, startPoint y: 197, endPoint x: 126, endPoint y: 171, distance: 357.2
click at [126, 171] on div "Enter one or more IP addresses, region numbers, serial numbers or tickets that …" at bounding box center [685, 310] width 1371 height 620
paste textarea "TPI1L7"
type textarea "B-V-5TPI1L7"
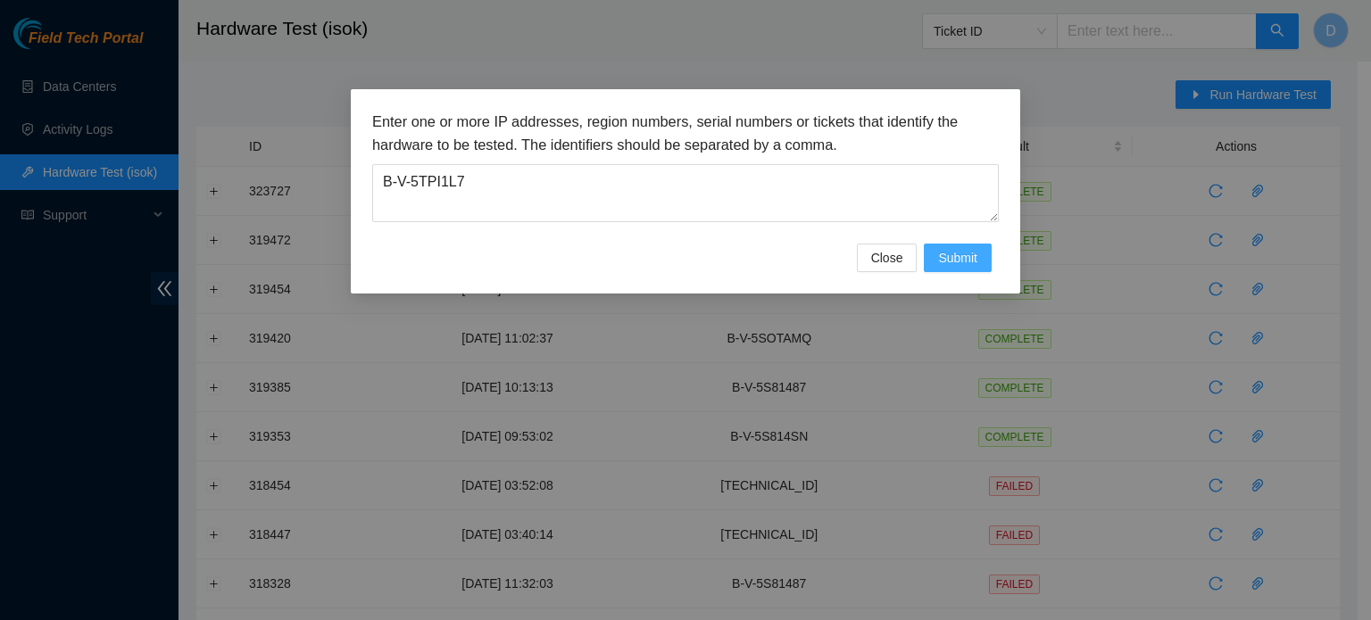
click at [961, 259] on span "Submit" at bounding box center [957, 258] width 39 height 20
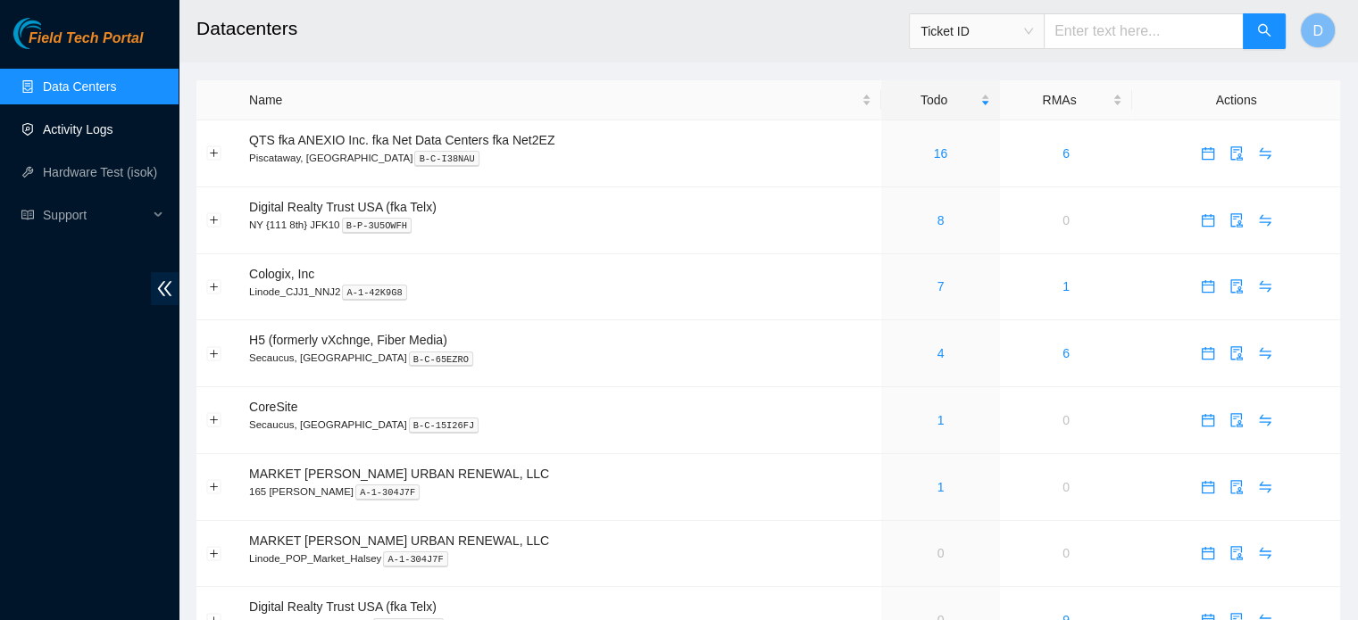
click at [104, 129] on link "Activity Logs" at bounding box center [78, 129] width 71 height 14
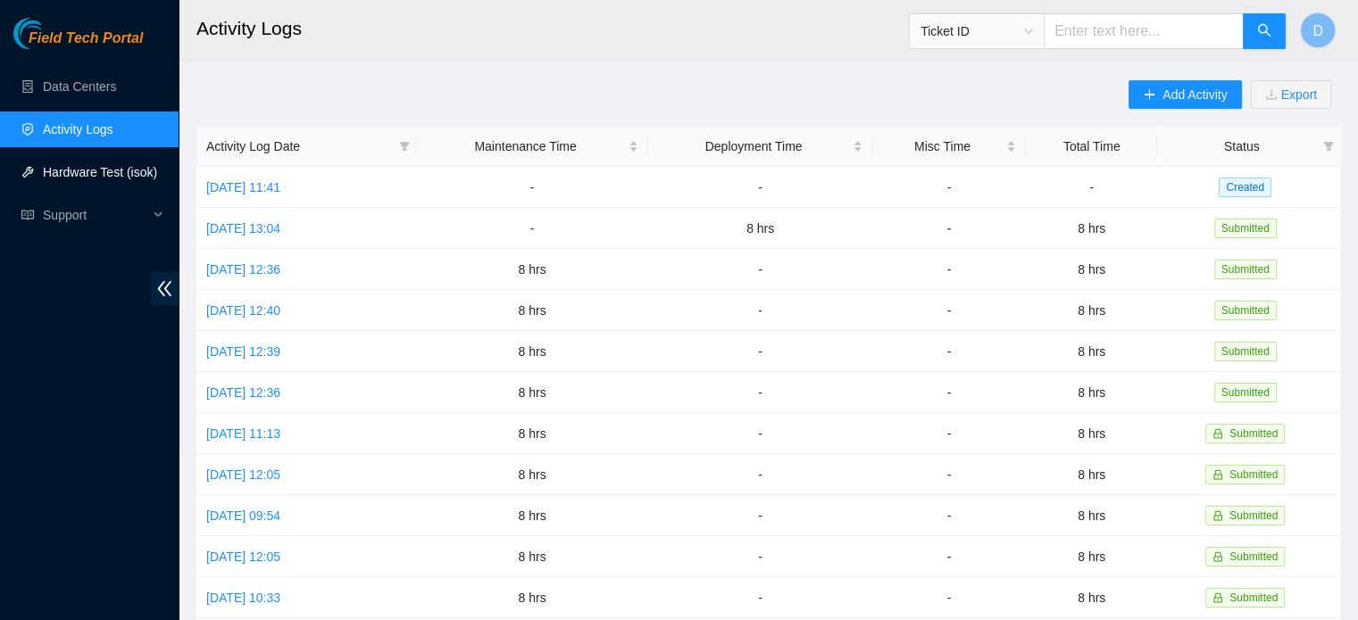
click at [104, 171] on link "Hardware Test (isok)" at bounding box center [100, 172] width 114 height 14
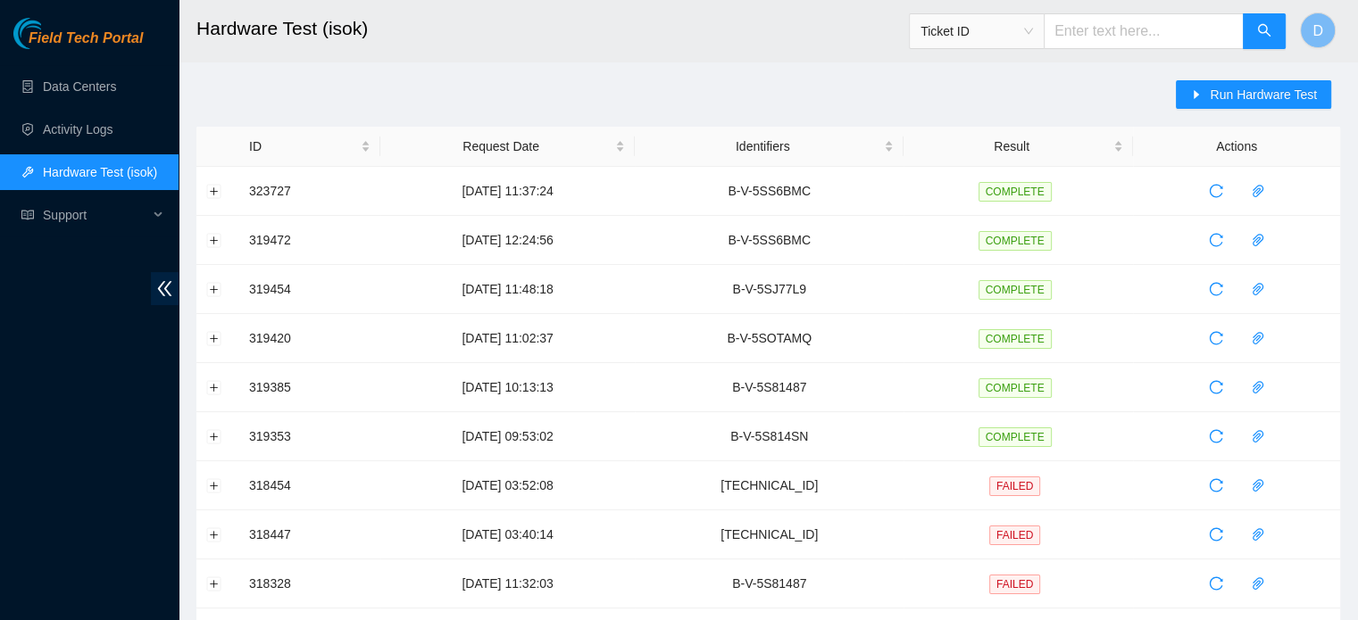
click at [1240, 110] on div "Run Hardware Test" at bounding box center [1258, 103] width 164 height 46
click at [1227, 92] on span "Run Hardware Test" at bounding box center [1263, 95] width 107 height 20
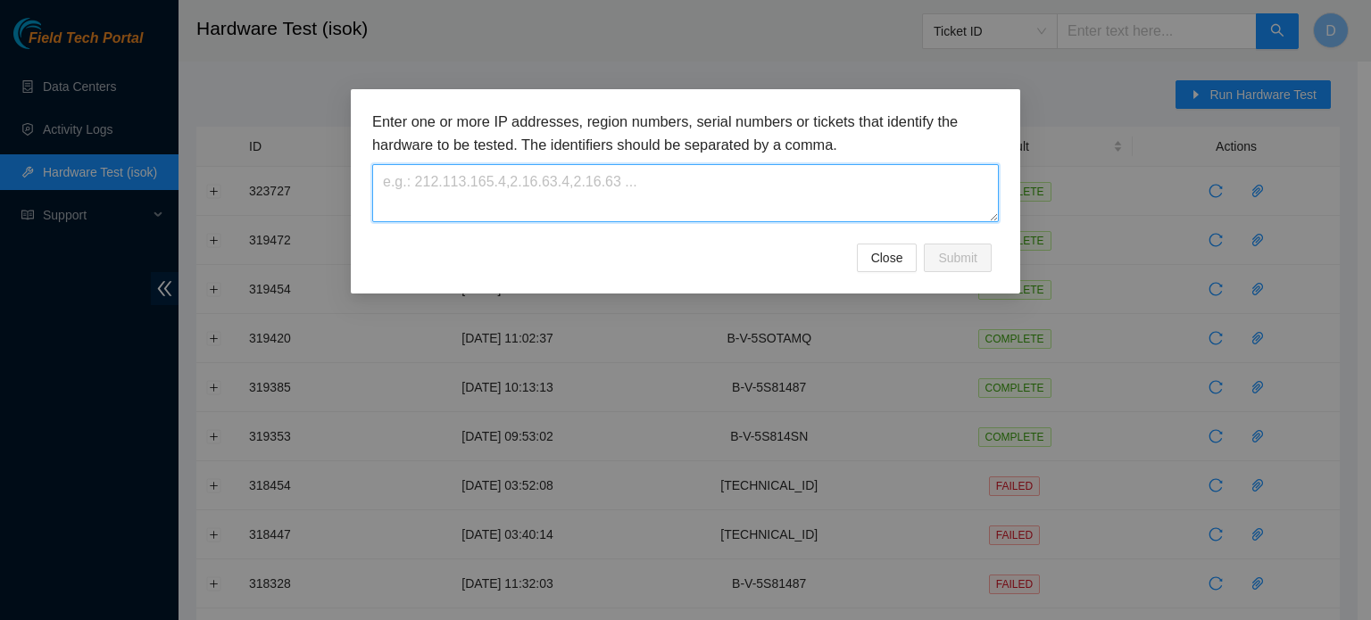
click at [583, 199] on textarea at bounding box center [685, 193] width 627 height 58
paste textarea "B-V-5TPI1L7"
type textarea "B-V-5TPI1L7"
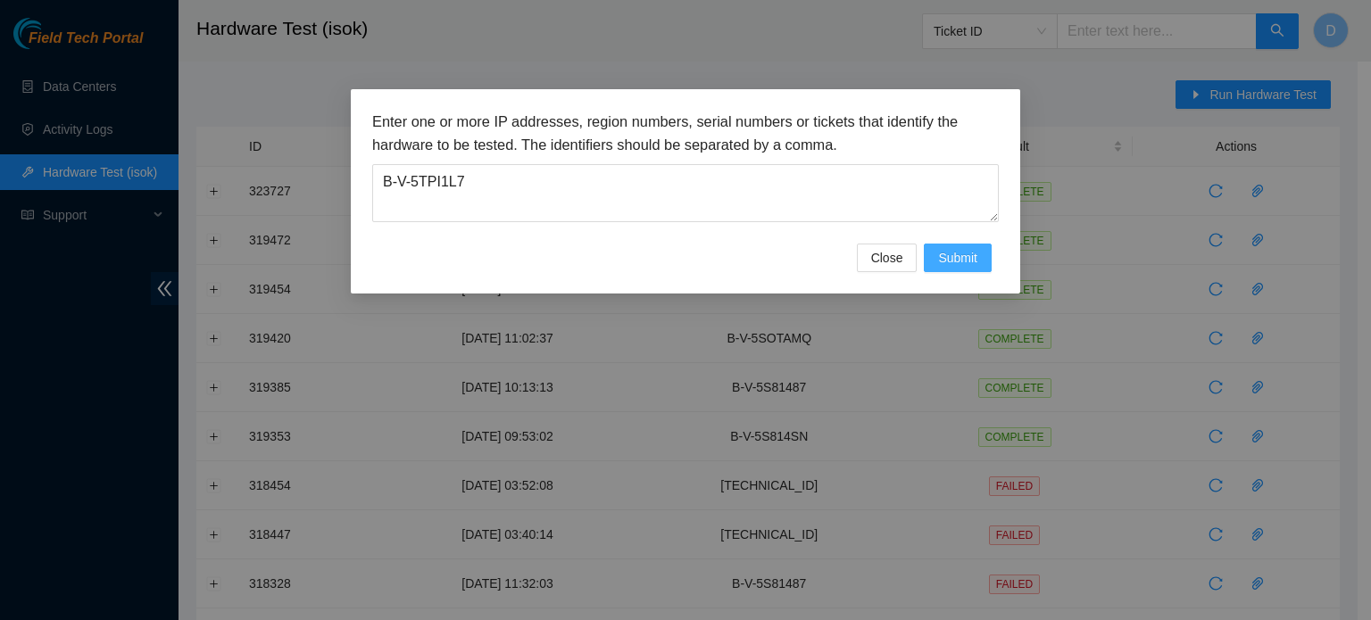
click at [946, 246] on button "Submit" at bounding box center [958, 258] width 68 height 29
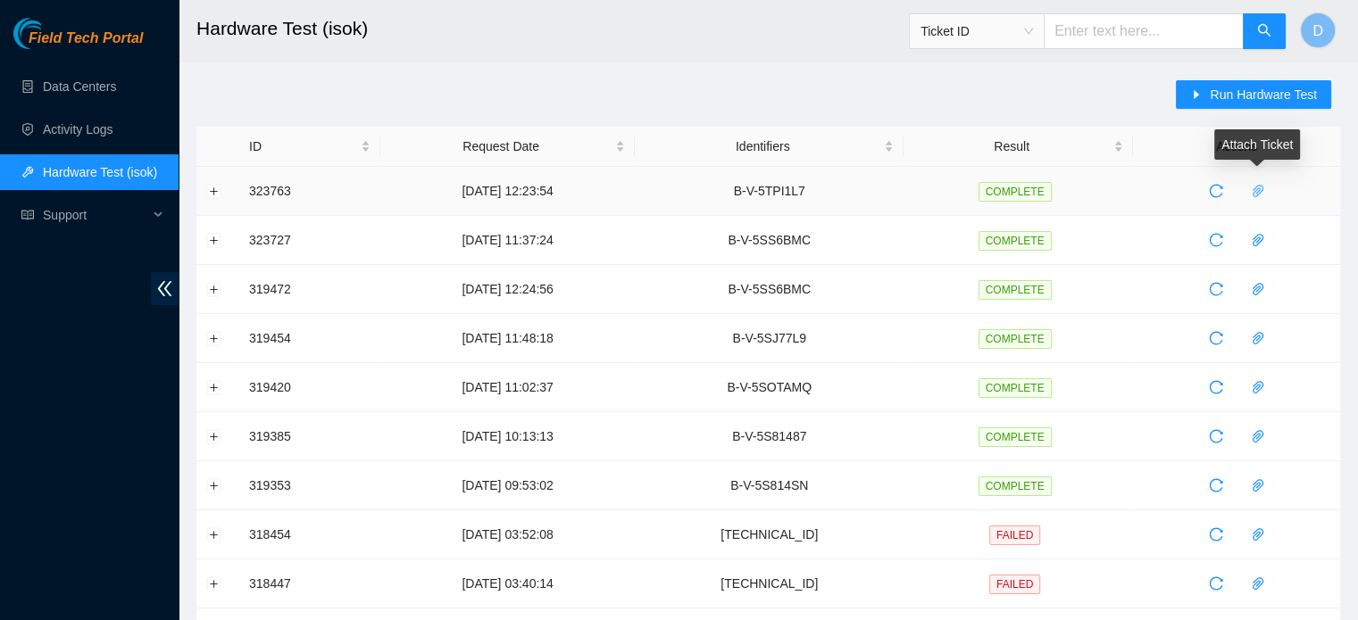
click at [1253, 191] on icon "paper-clip" at bounding box center [1258, 191] width 14 height 14
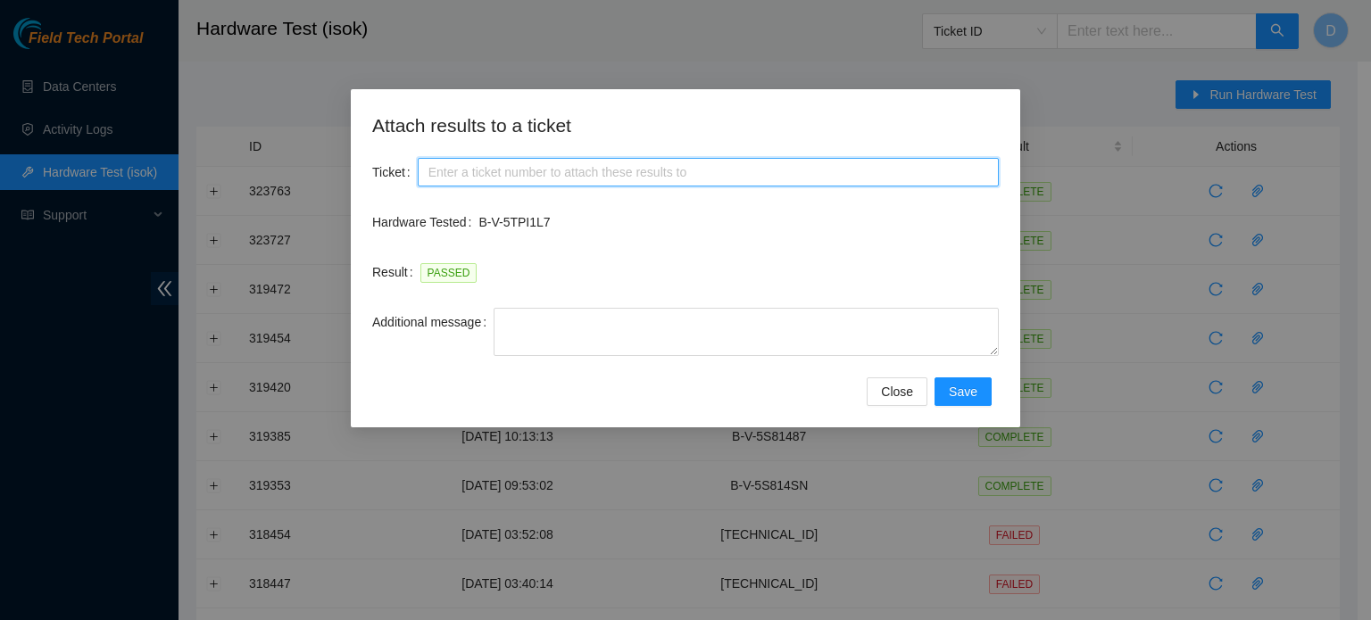
click at [526, 163] on input "Ticket" at bounding box center [708, 172] width 581 height 29
paste input "B-V-5TPI1L7"
type input "B-V-5TPI1L7"
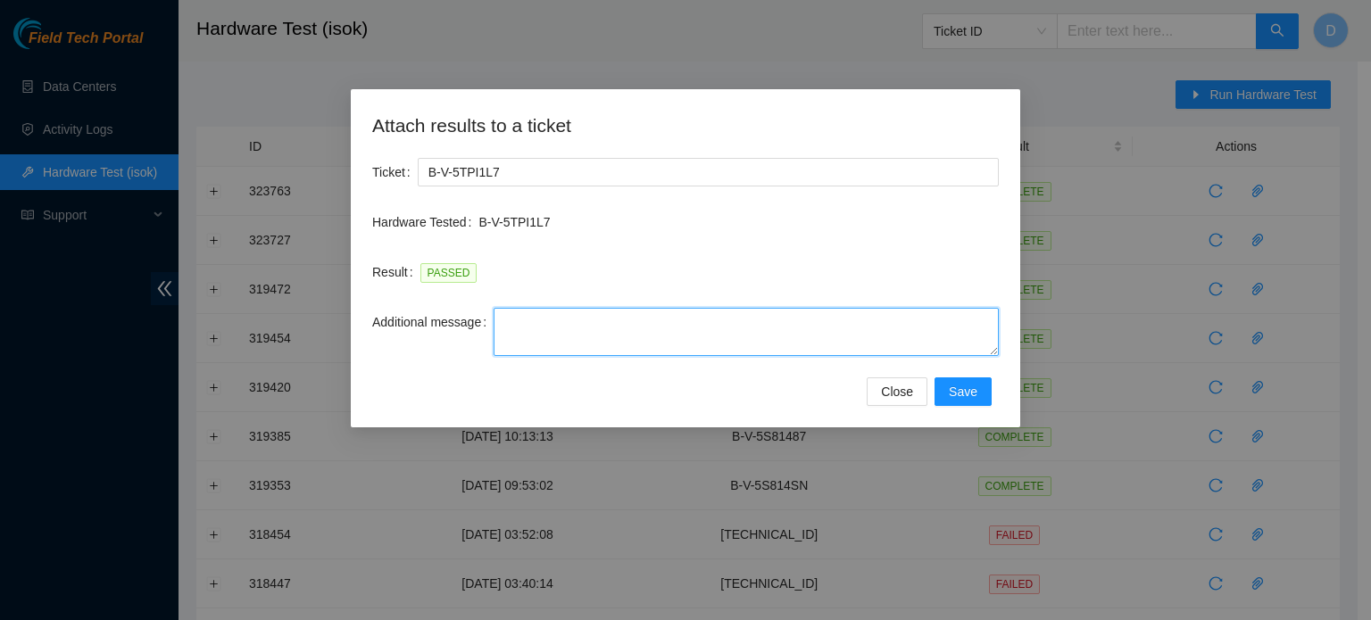
click at [579, 336] on textarea "Additional message" at bounding box center [746, 332] width 505 height 48
paste textarea "-Contacted Nocc, and got access -Safely powered down machine -Remove broken dis…"
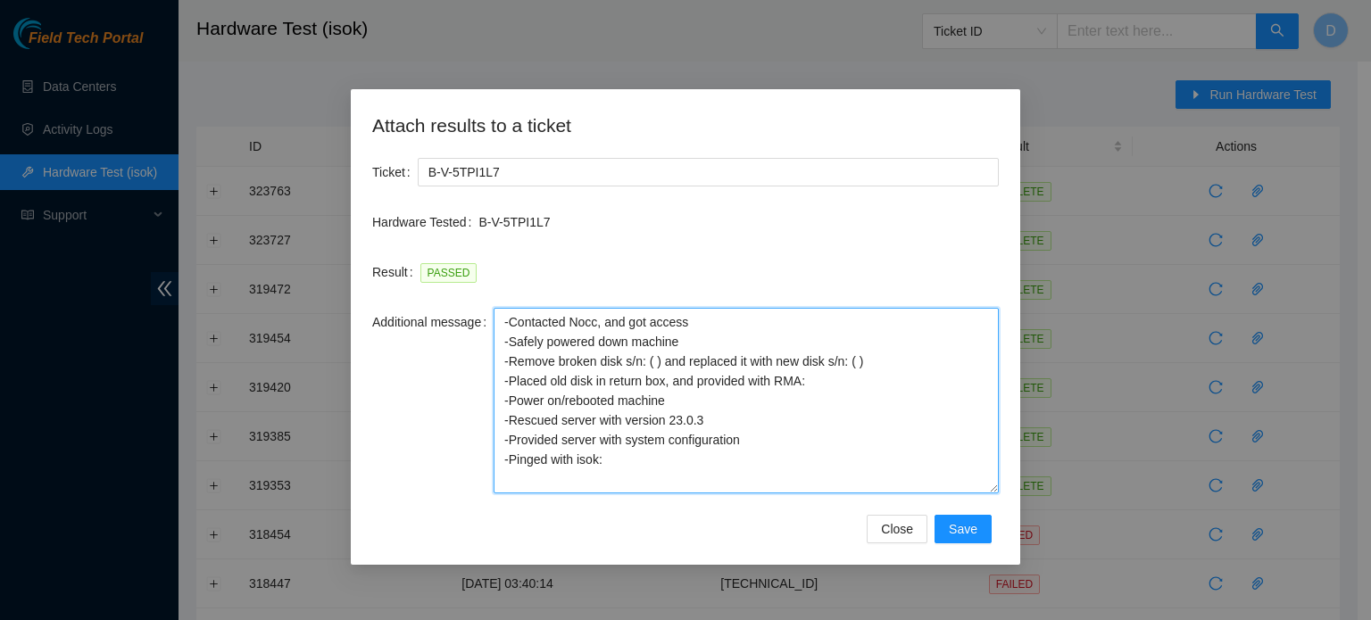
scroll to position [0, 0]
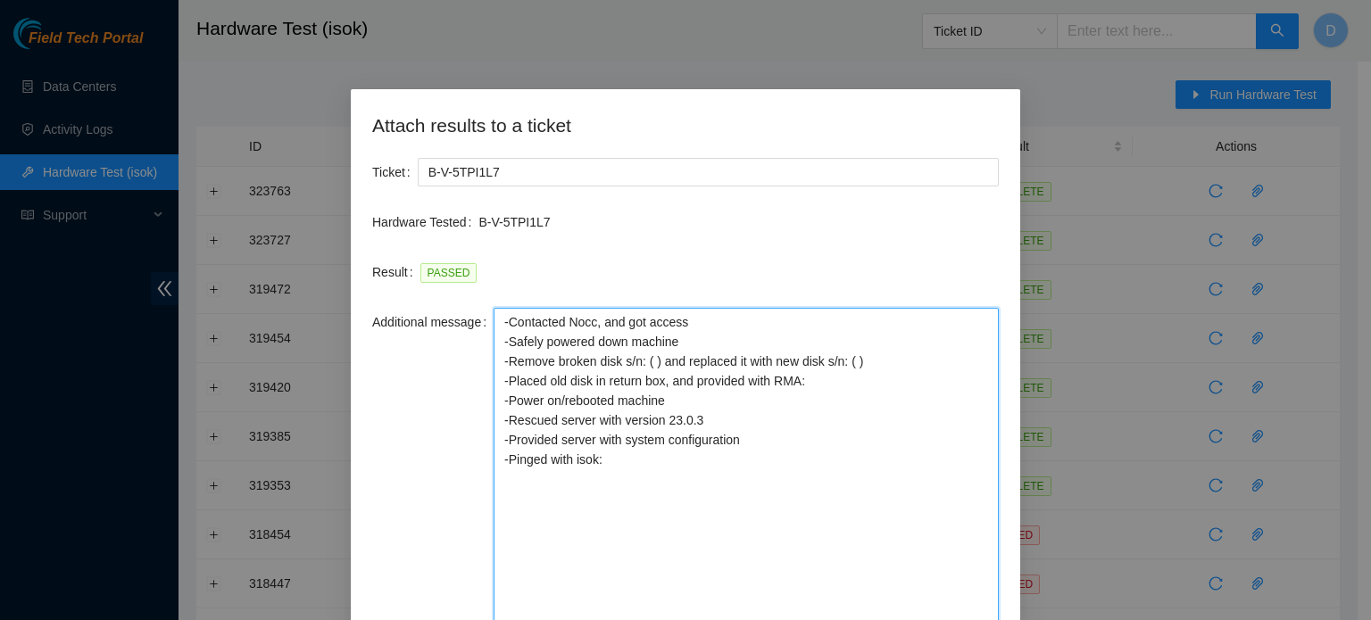
drag, startPoint x: 996, startPoint y: 352, endPoint x: 968, endPoint y: 662, distance: 312.0
click at [968, 620] on html "Field Tech Portal Data Centers Activity Logs Hardware Test (isok) Support Hardw…" at bounding box center [685, 310] width 1371 height 620
click at [649, 363] on textarea "-Contacted Nocc, and got access -Safely powered down machine -Remove broken dis…" at bounding box center [746, 487] width 505 height 358
paste textarea "WJG0EB3F"
click at [847, 446] on textarea "-Contacted Nocc, and got access -Safely powered down machine -Remove broken dis…" at bounding box center [746, 487] width 505 height 358
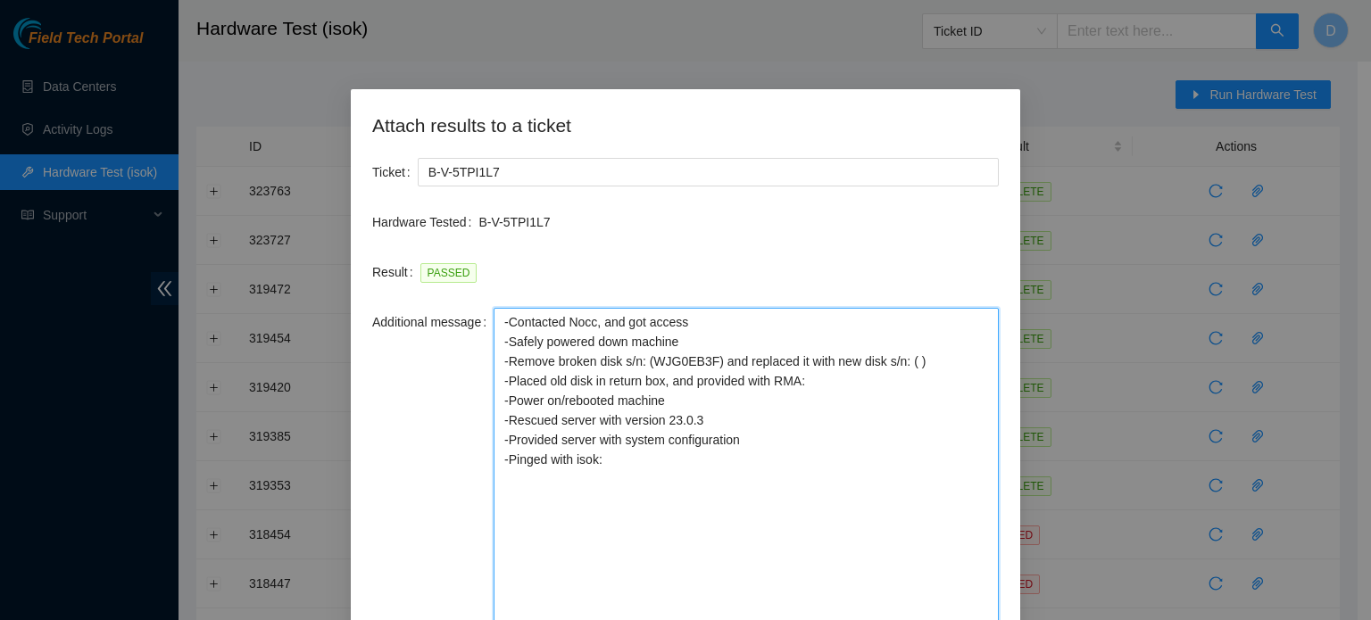
click at [830, 388] on textarea "-Contacted Nocc, and got access -Safely powered down machine -Remove broken dis…" at bounding box center [746, 487] width 505 height 358
paste textarea "B-V-5TR5C53"
click at [899, 359] on textarea "-Contacted Nocc, and got access -Safely powered down machine -Remove broken dis…" at bounding box center [746, 487] width 505 height 358
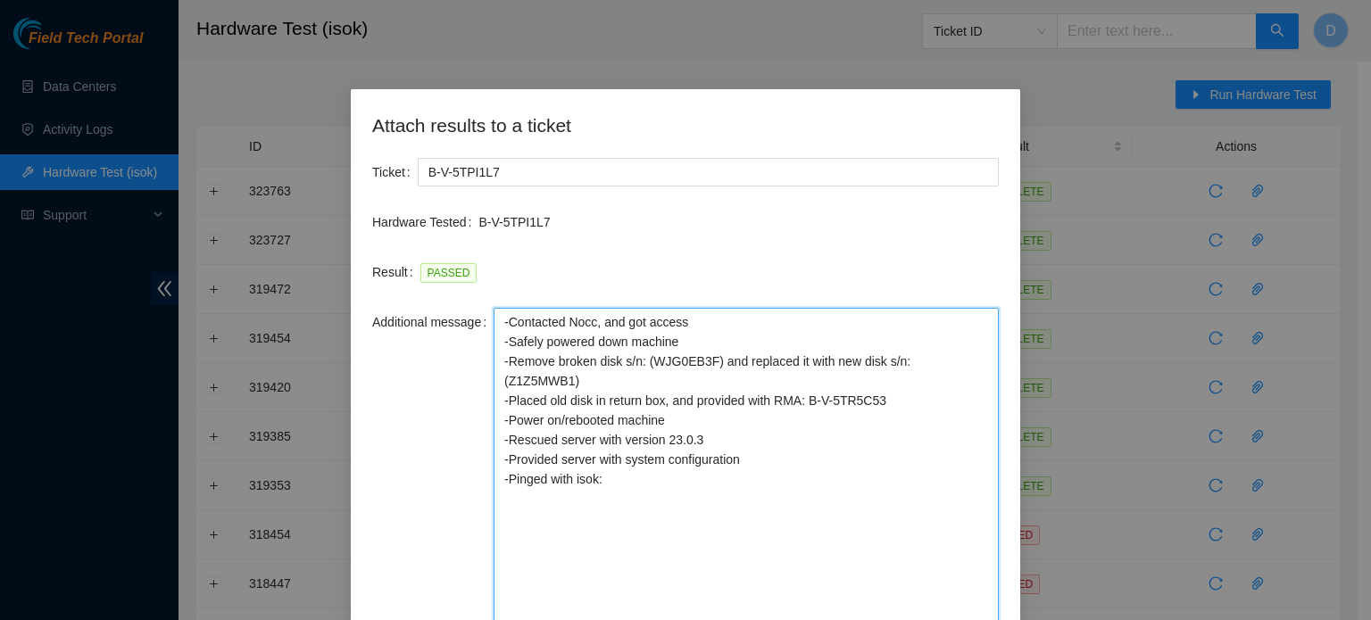
type textarea "-Contacted Nocc, and got access -Safely powered down machine -Remove broken dis…"
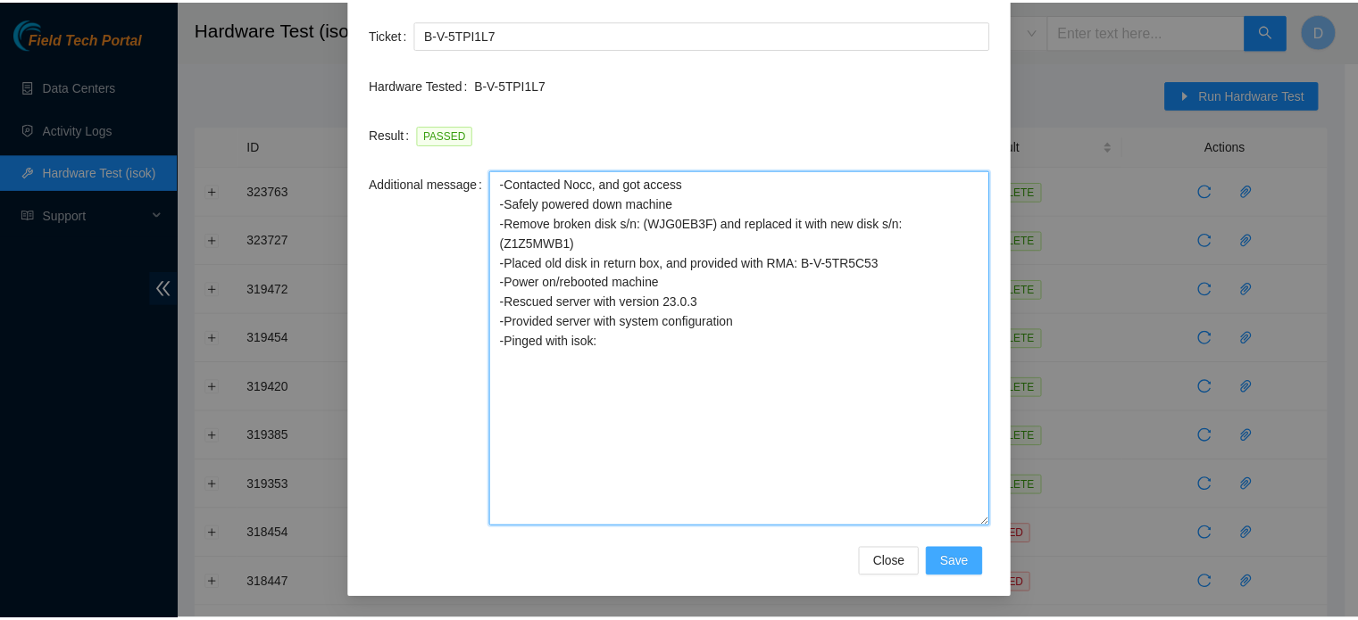
scroll to position [137, 0]
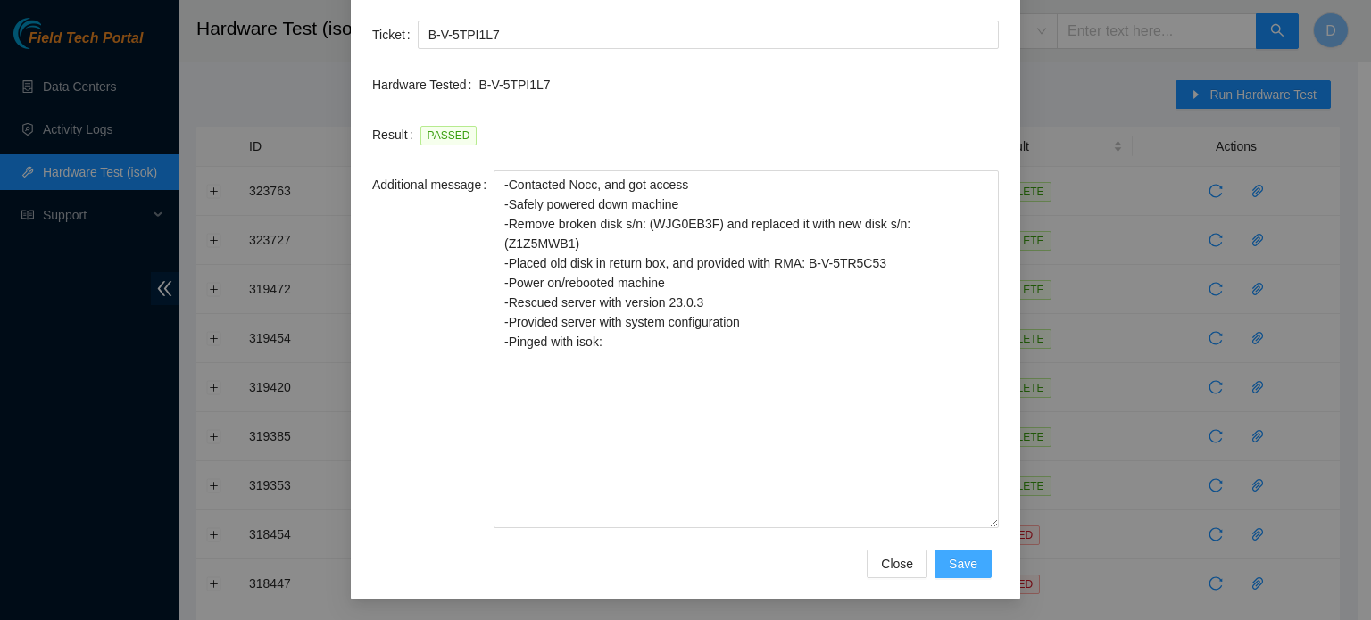
click at [949, 569] on span "Save" at bounding box center [963, 564] width 29 height 20
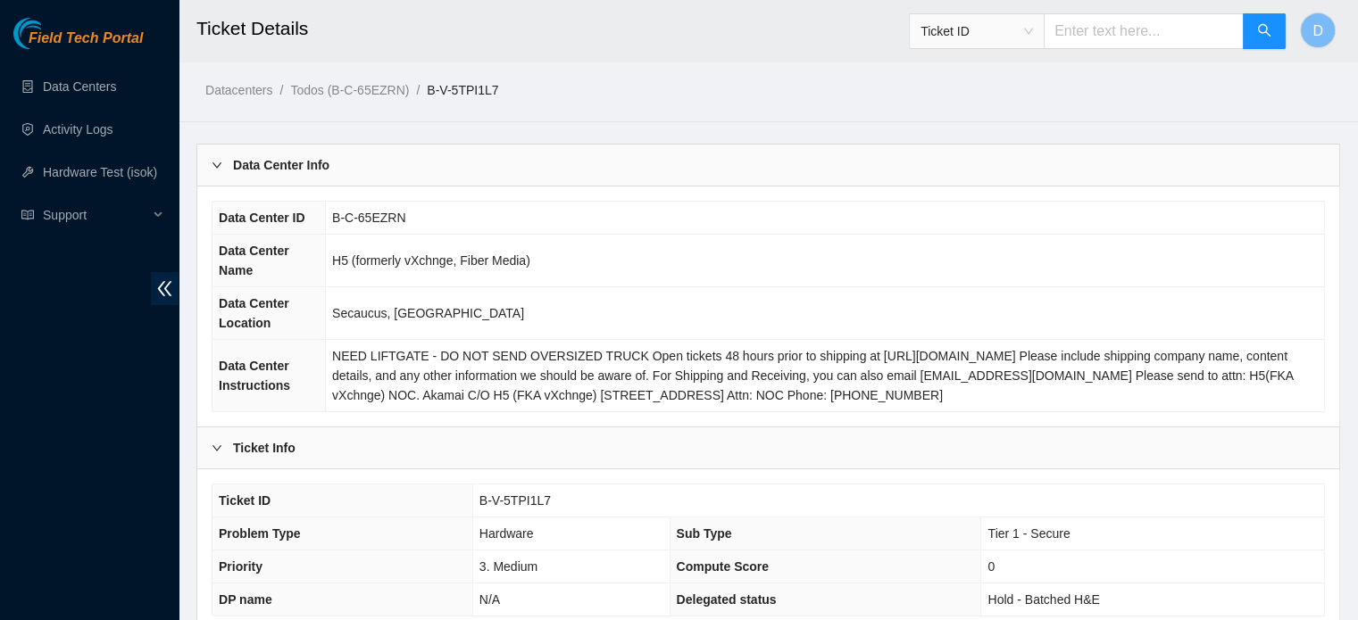
scroll to position [565, 0]
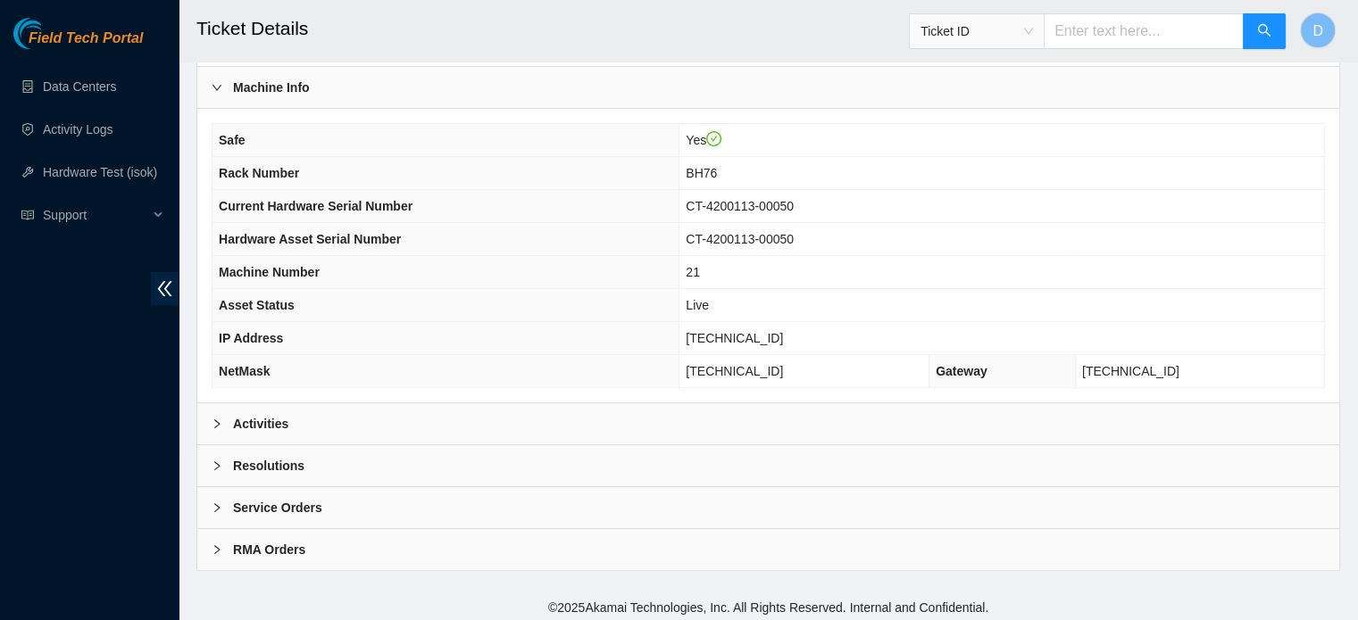
click at [255, 431] on div "Activities" at bounding box center [768, 424] width 1142 height 41
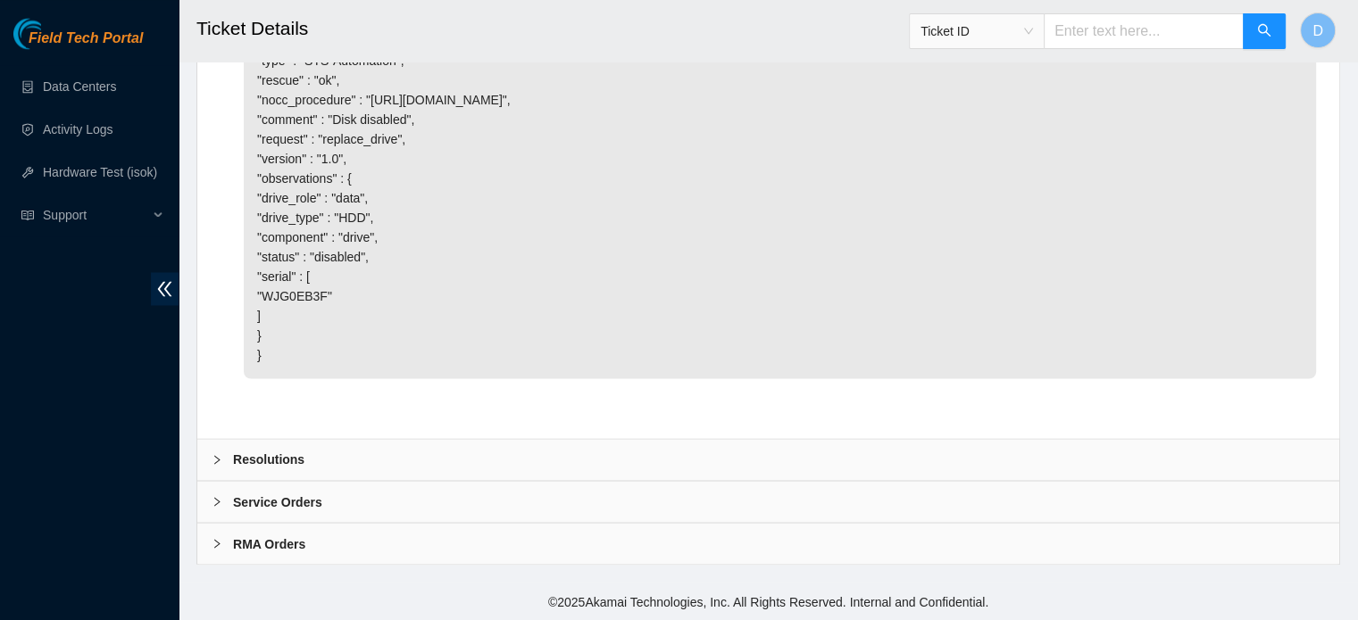
scroll to position [3111, 0]
click at [270, 446] on div "Resolutions" at bounding box center [768, 459] width 1142 height 41
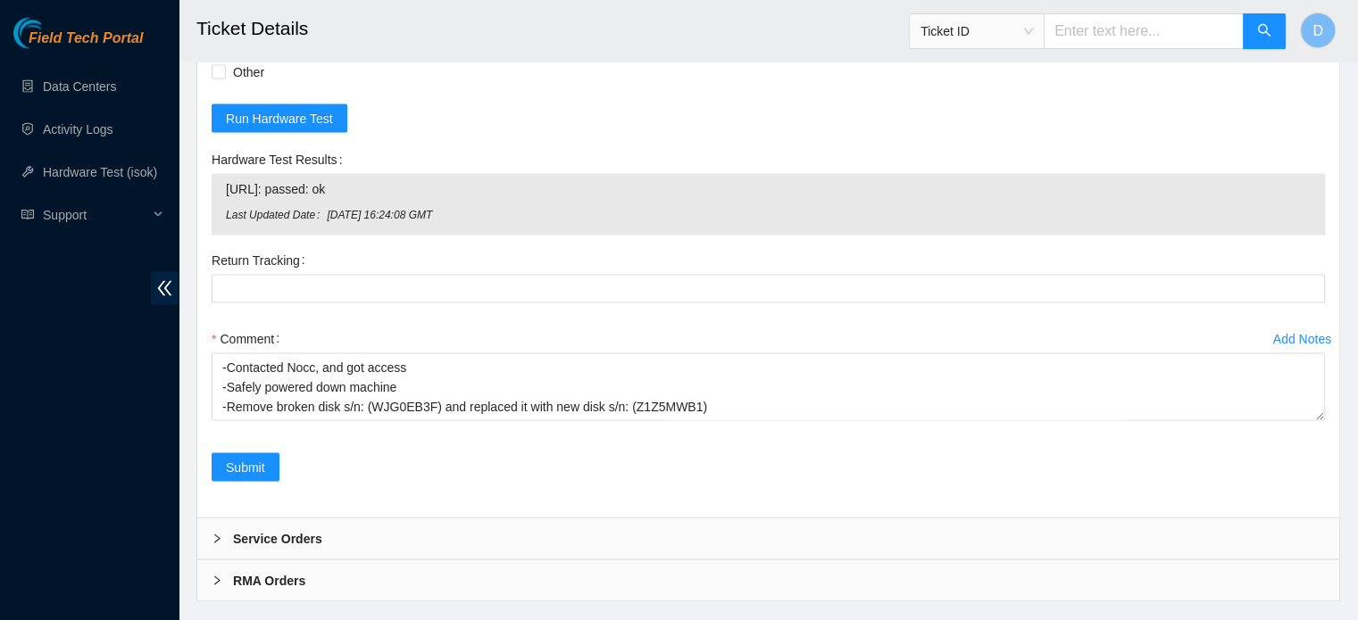
scroll to position [3443, 0]
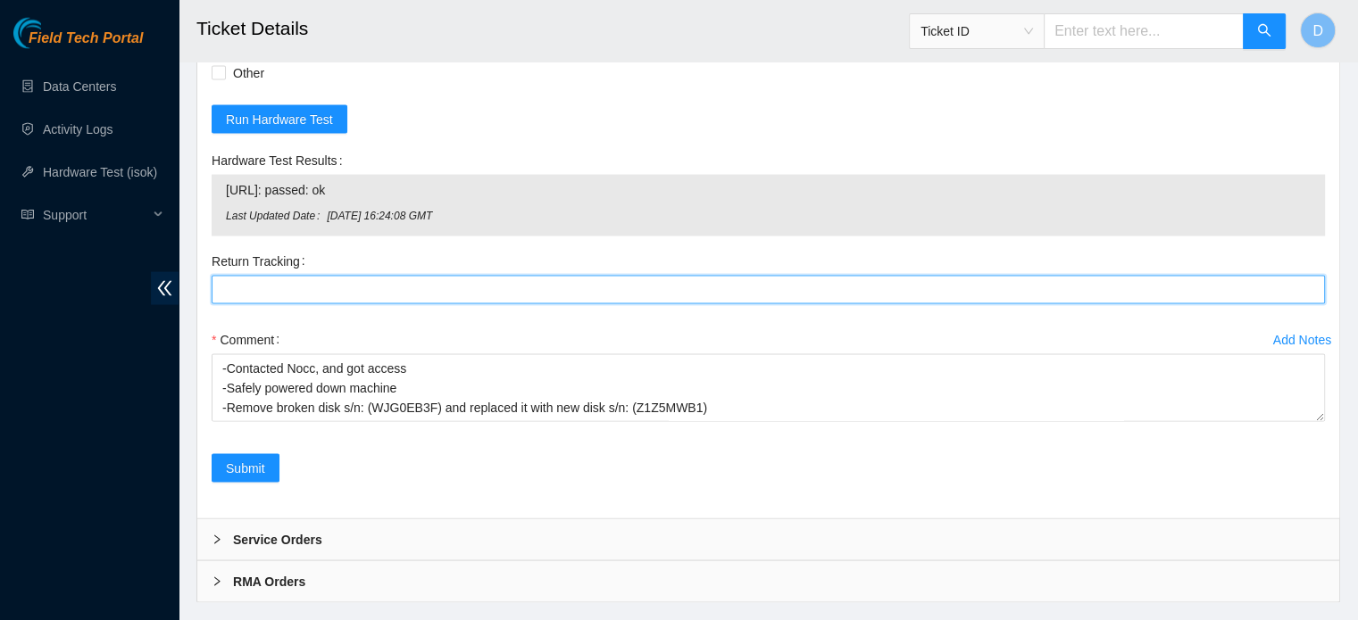
click at [239, 304] on Tracking "Return Tracking" at bounding box center [768, 290] width 1113 height 29
paste Tracking "473665206655"
type Tracking "473665206655"
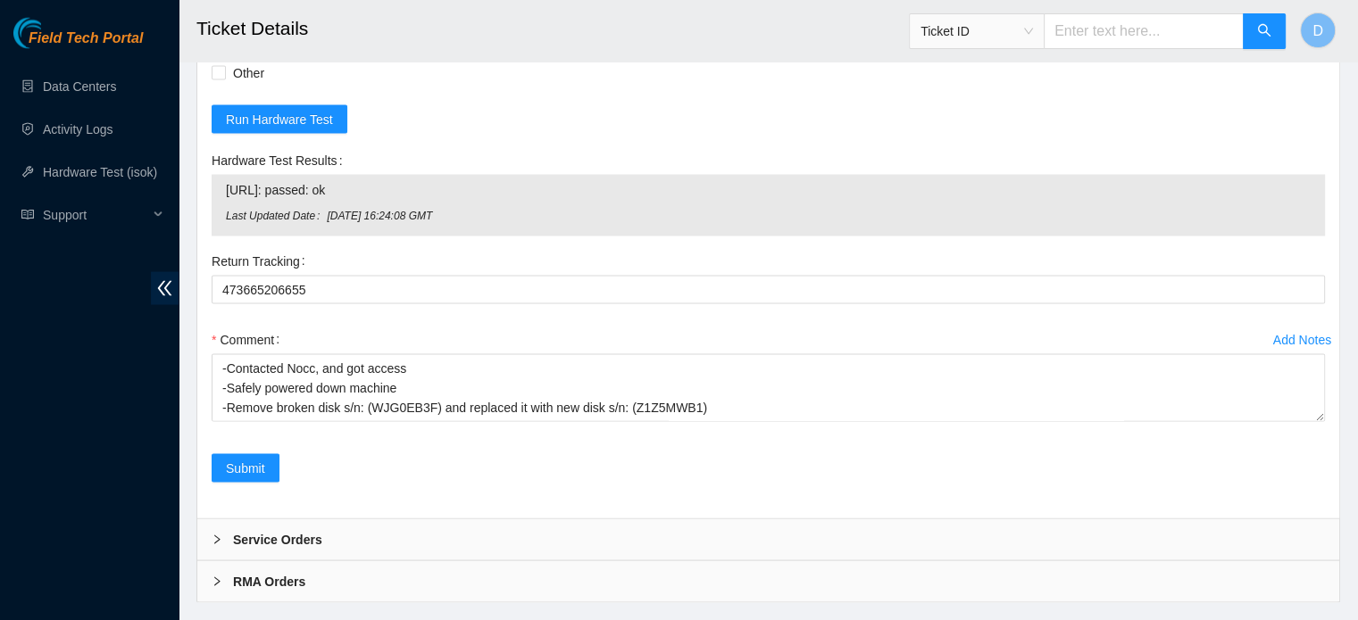
checkbox input "true"
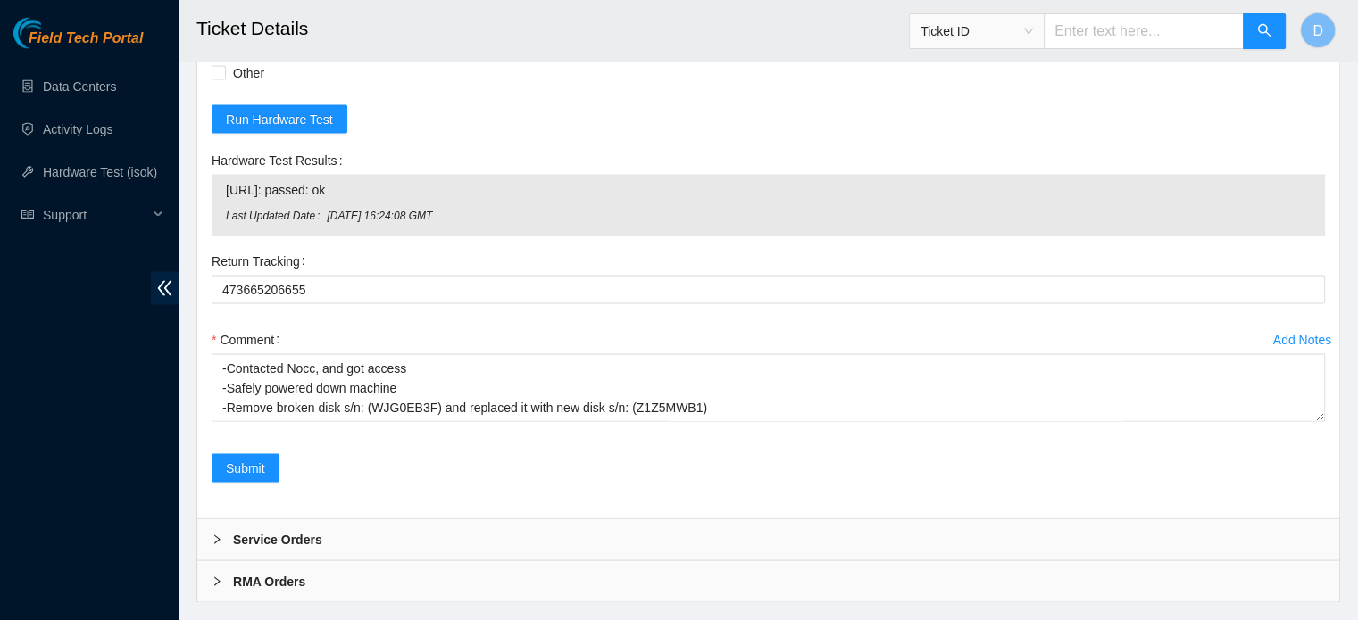
checkbox input "true"
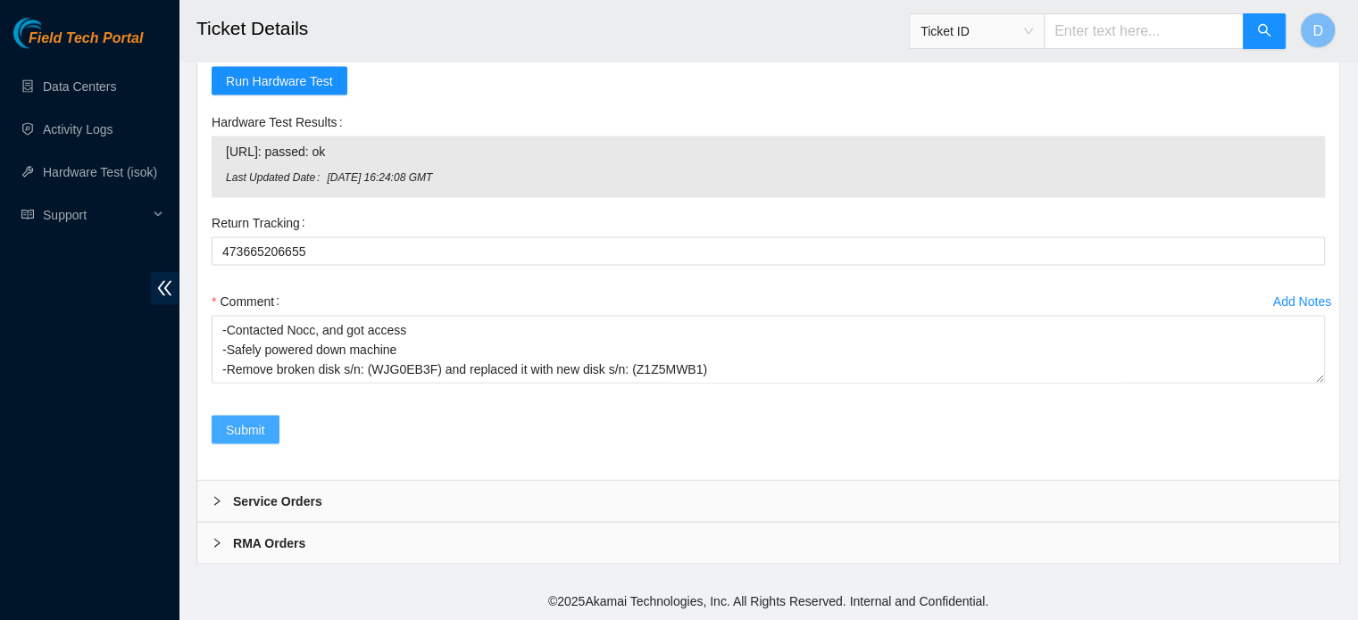
click at [251, 434] on span "Submit" at bounding box center [245, 431] width 39 height 20
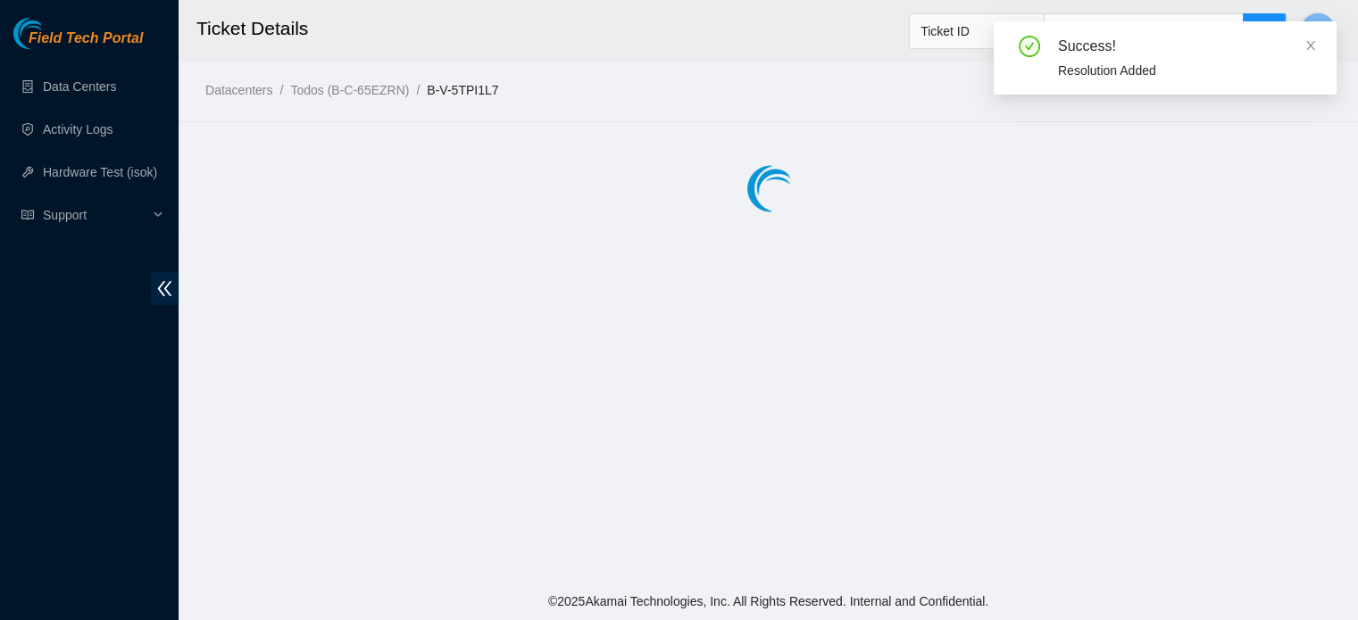
scroll to position [0, 0]
